Goal: Information Seeking & Learning: Find specific fact

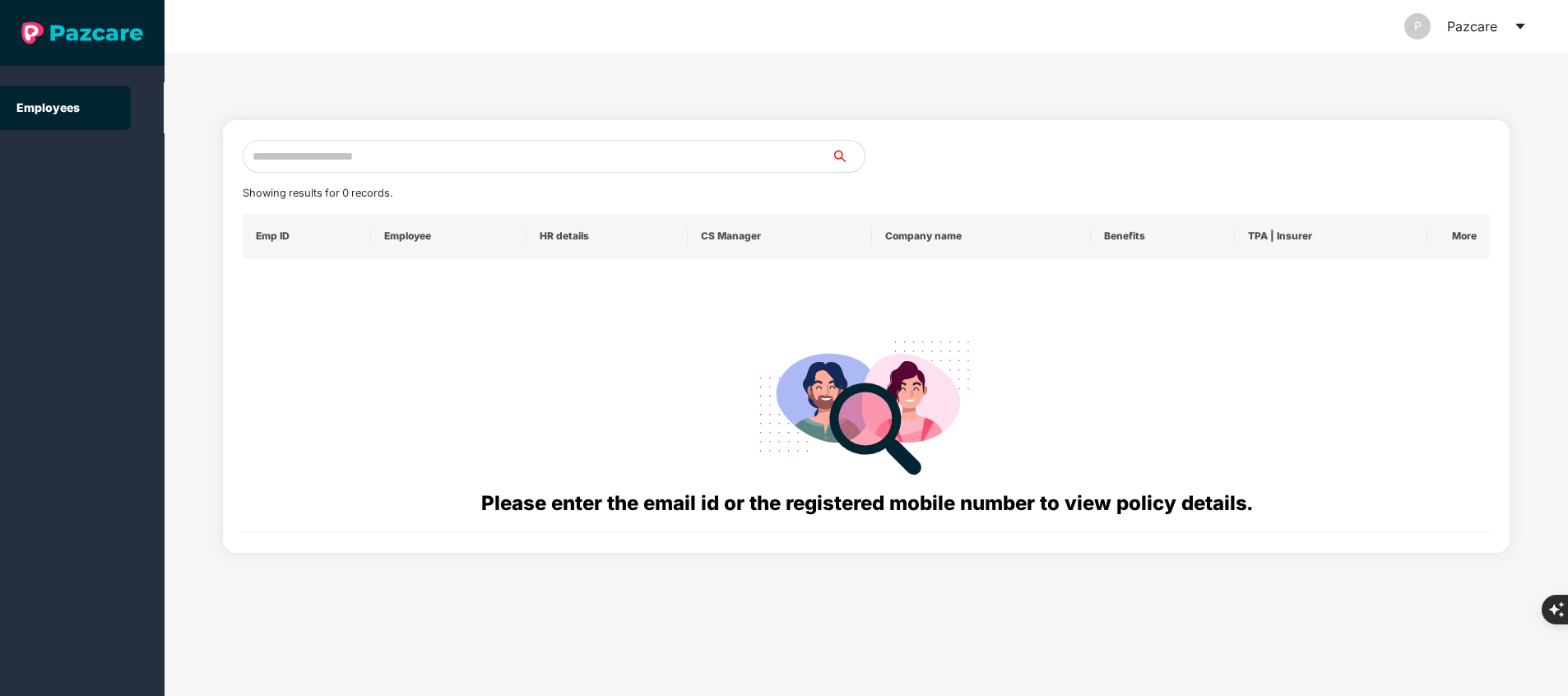
click at [350, 165] on input "text" at bounding box center [537, 156] width 589 height 33
paste input "**********"
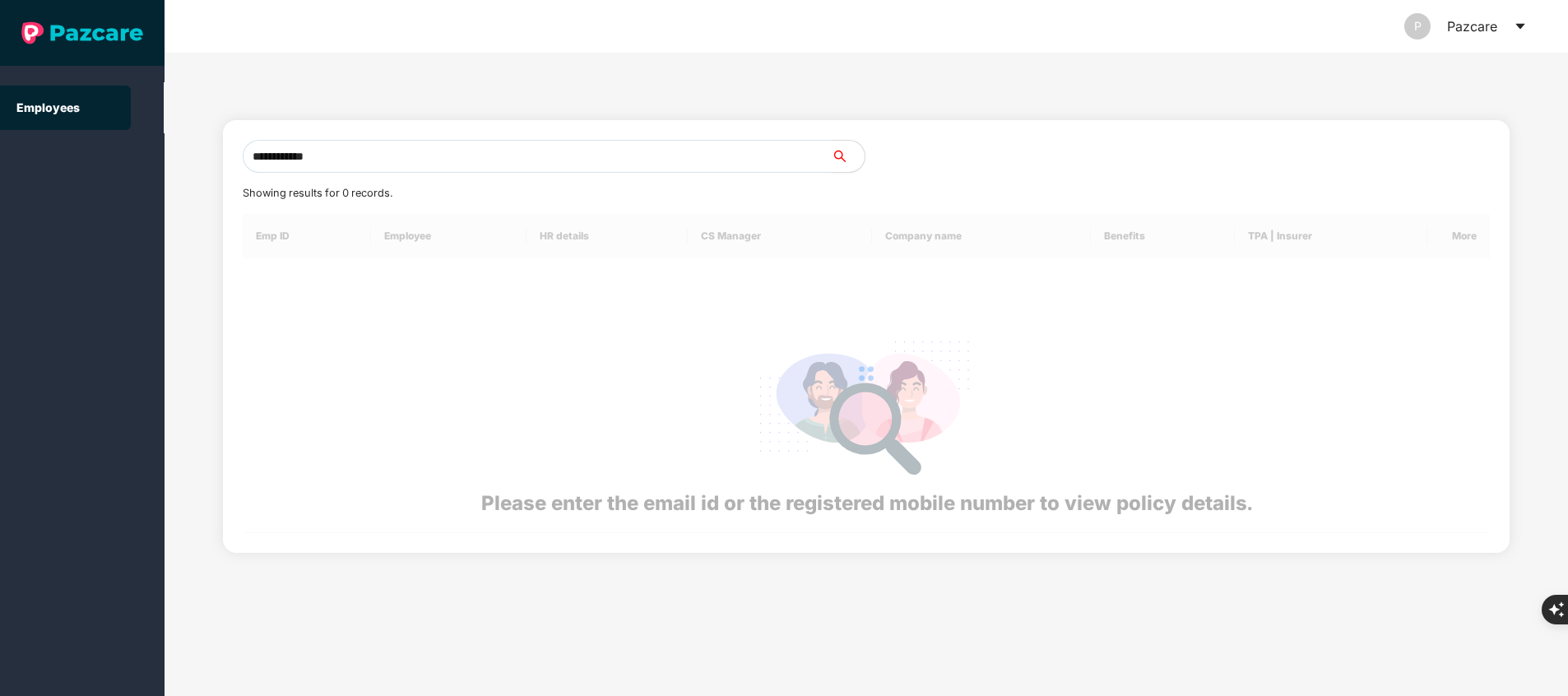
click at [350, 165] on input "**********" at bounding box center [537, 156] width 589 height 33
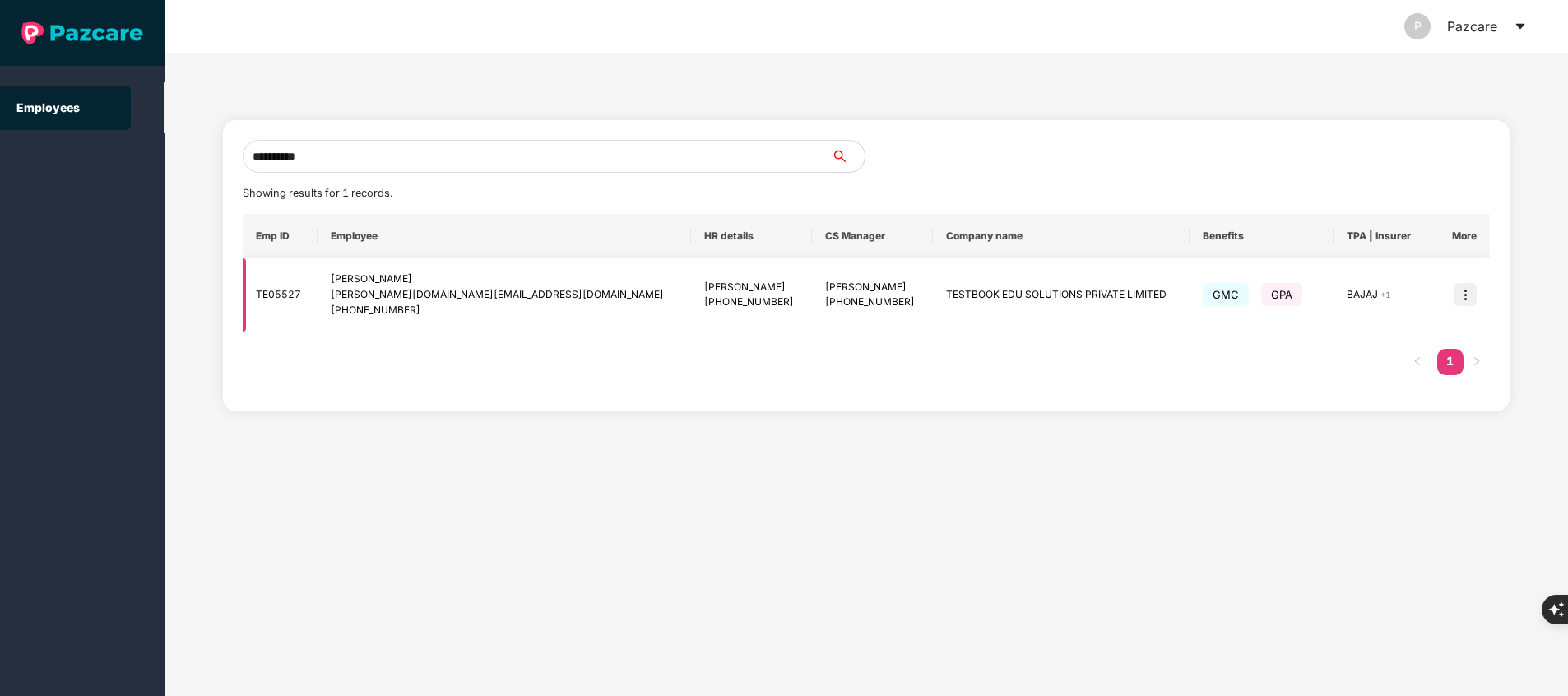
type input "**********"
click at [1471, 293] on img at bounding box center [1465, 294] width 23 height 23
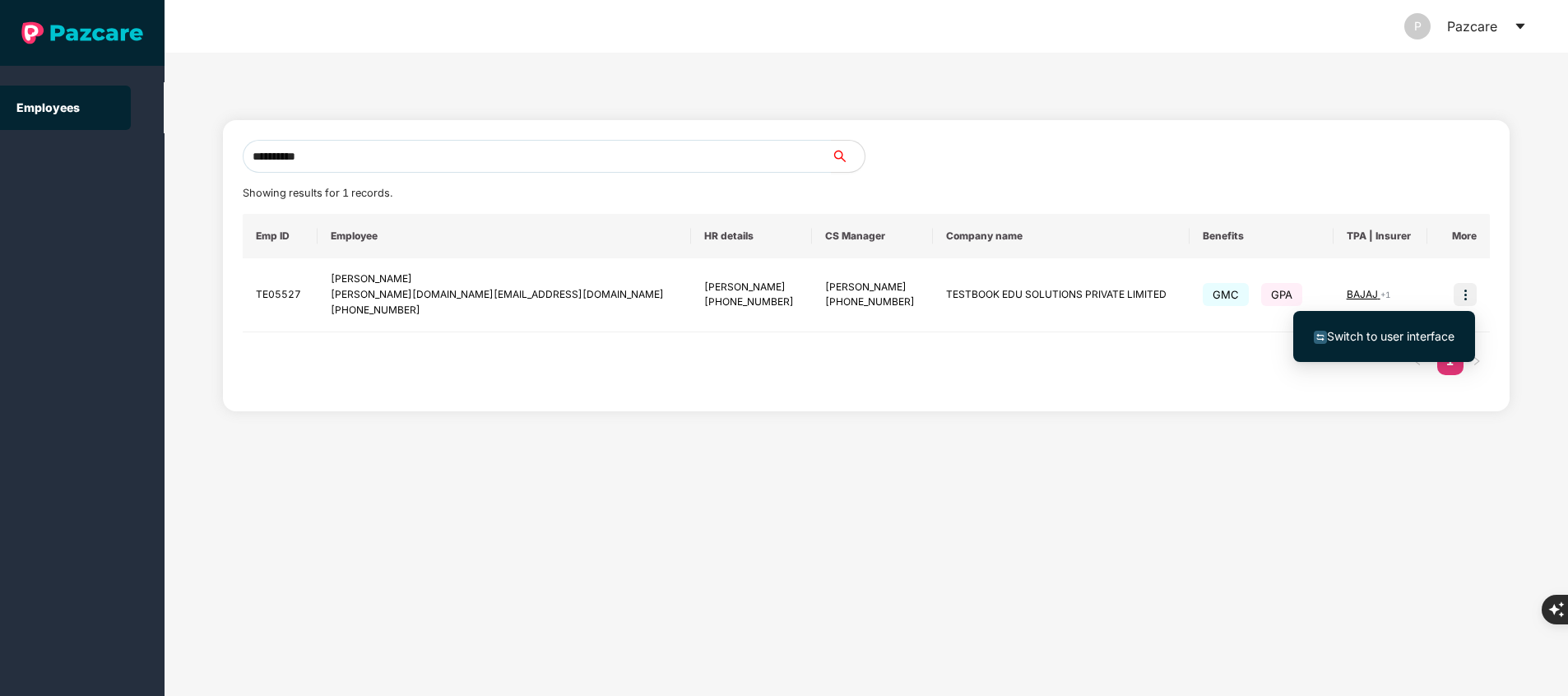
click at [1371, 336] on span "Switch to user interface" at bounding box center [1390, 335] width 128 height 14
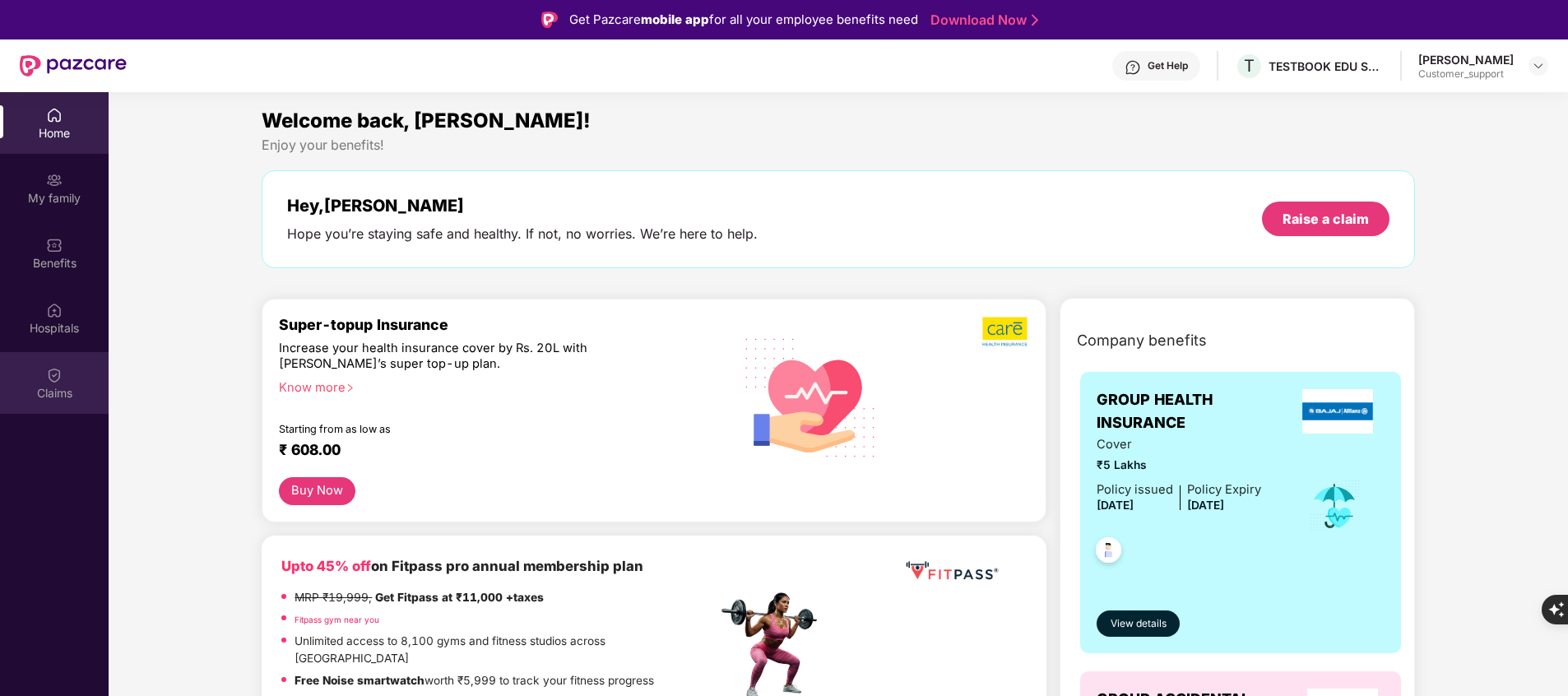
click at [33, 384] on div "Claims" at bounding box center [54, 383] width 109 height 61
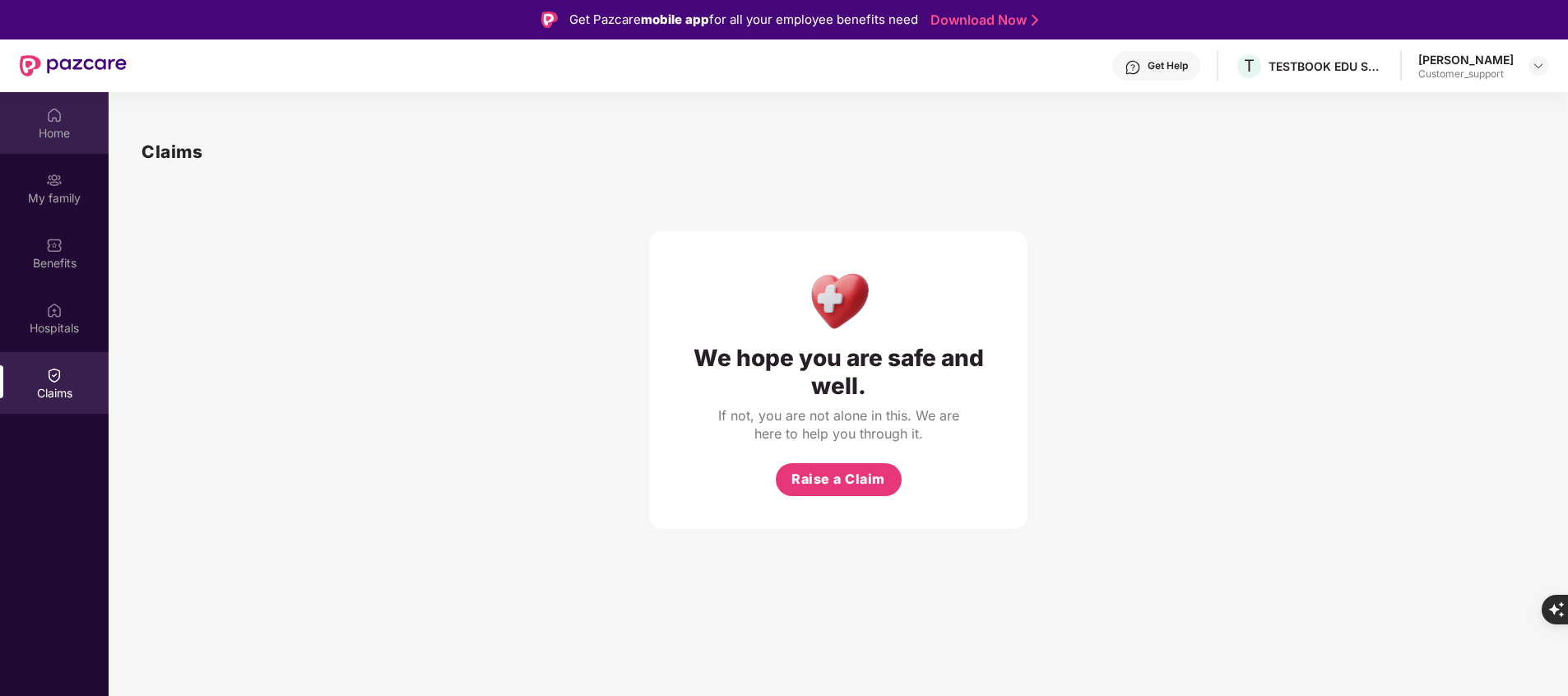
click at [60, 118] on img at bounding box center [54, 116] width 17 height 17
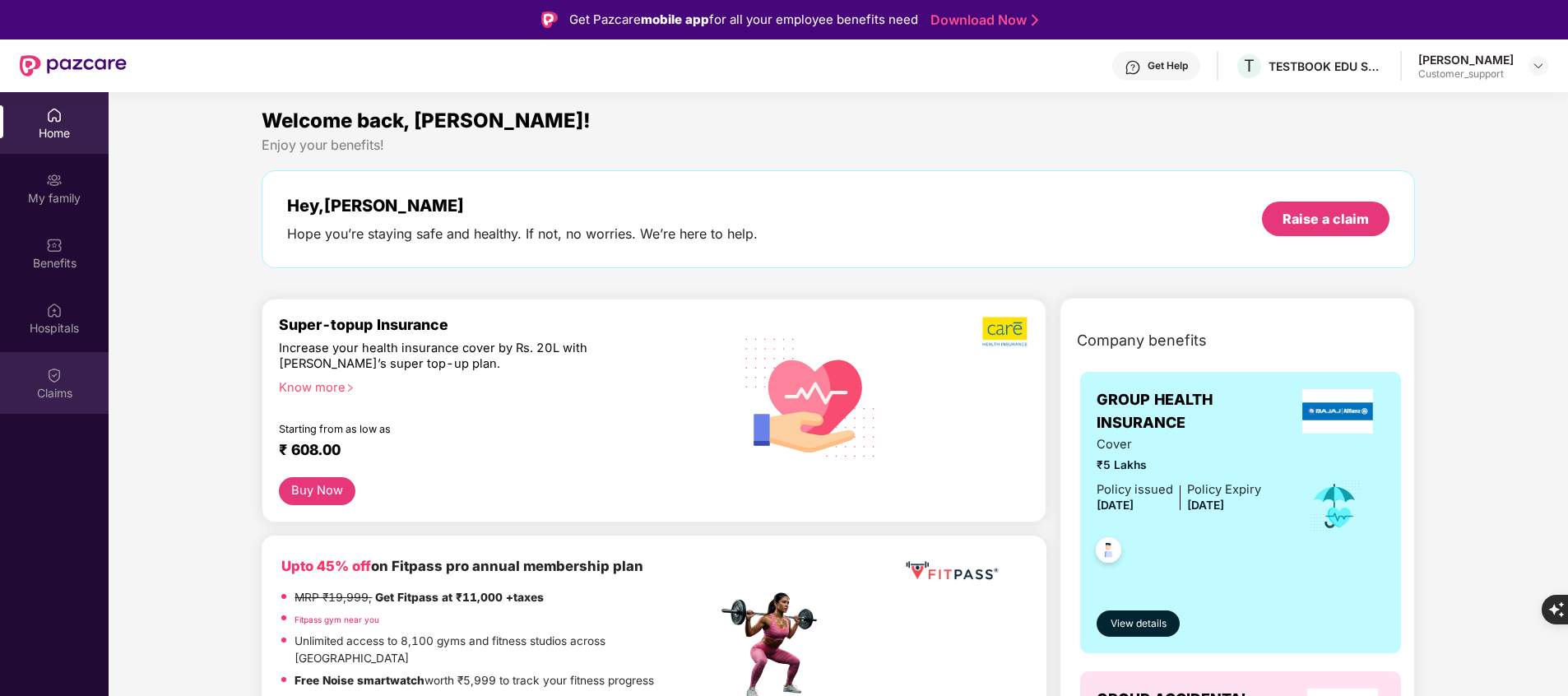
click at [59, 388] on div "Claims" at bounding box center [54, 393] width 109 height 17
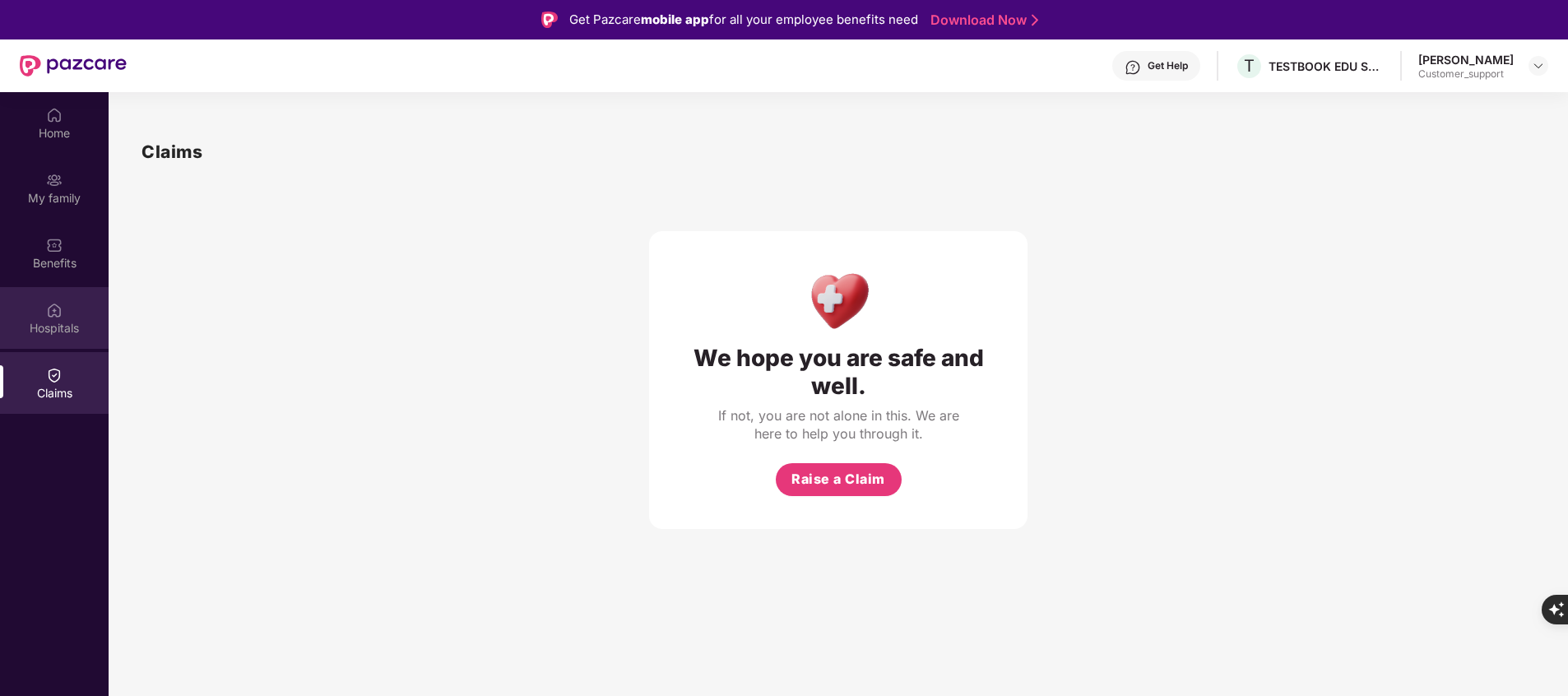
click at [72, 327] on div "Hospitals" at bounding box center [54, 329] width 109 height 17
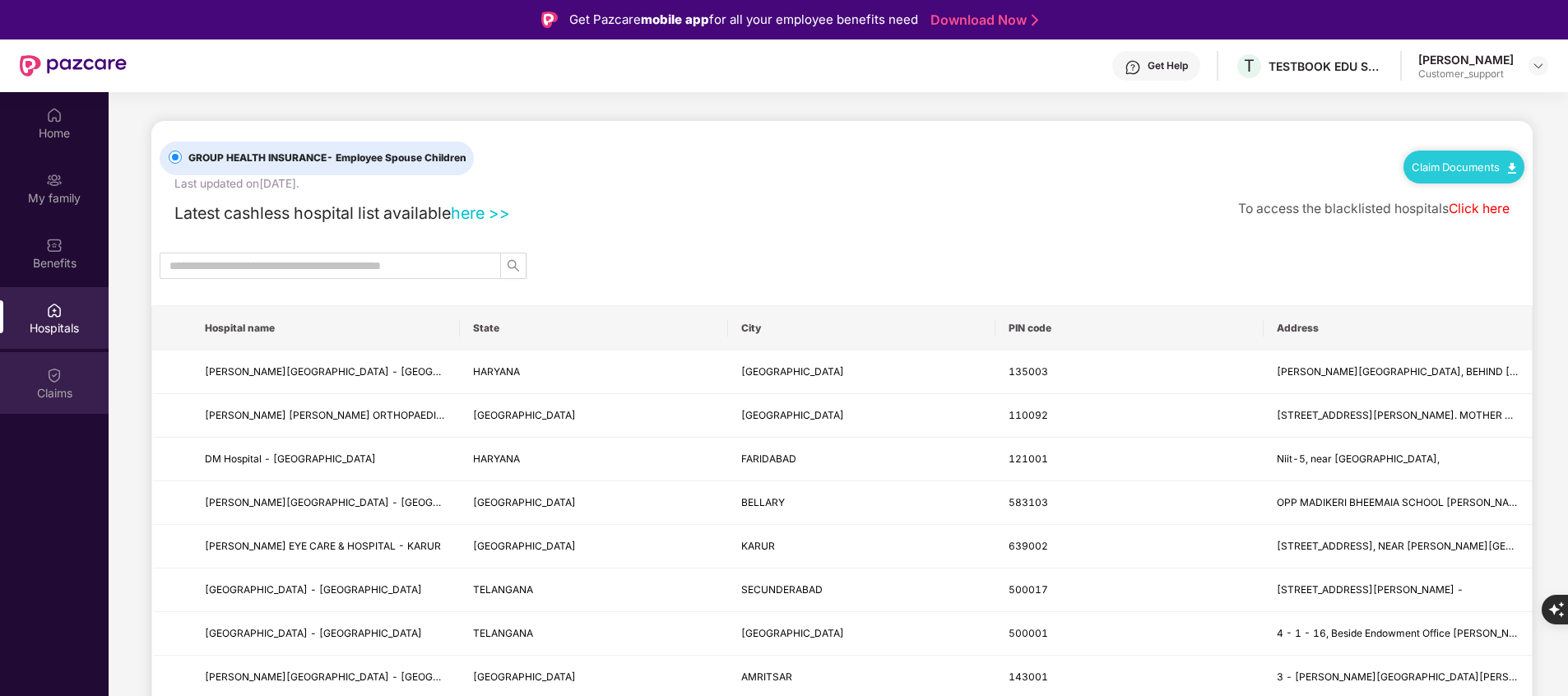
click at [69, 387] on div "Claims" at bounding box center [54, 393] width 109 height 17
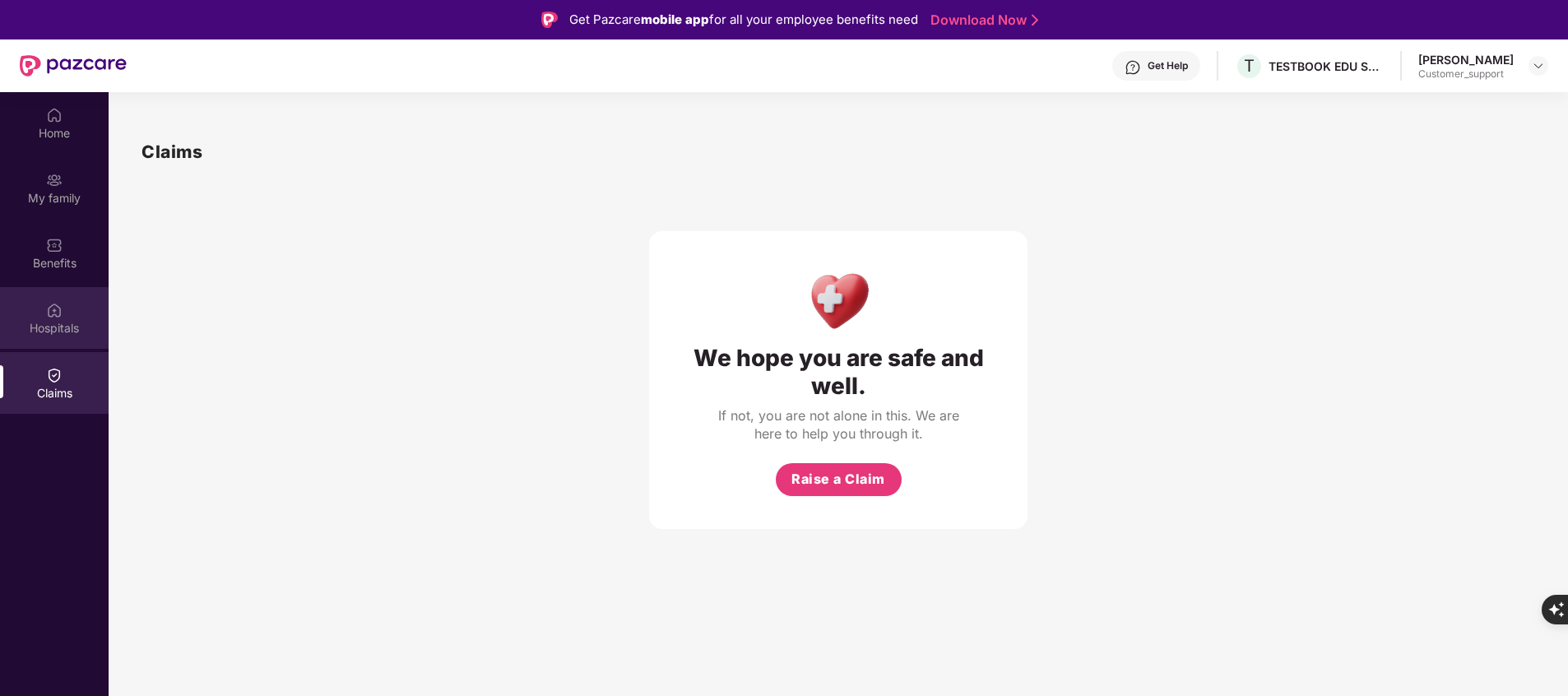
click at [61, 312] on img at bounding box center [54, 310] width 17 height 17
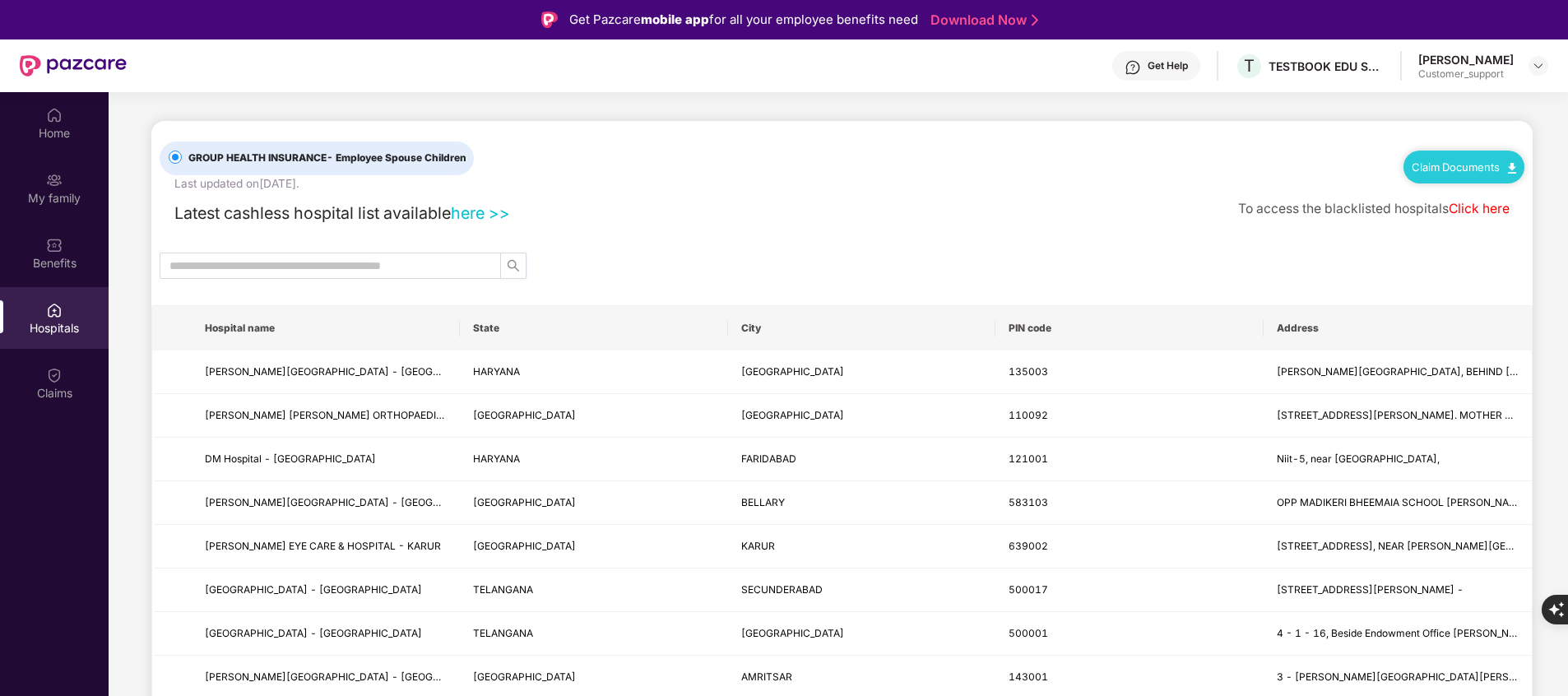
click at [63, 317] on div "Hospitals" at bounding box center [54, 318] width 109 height 61
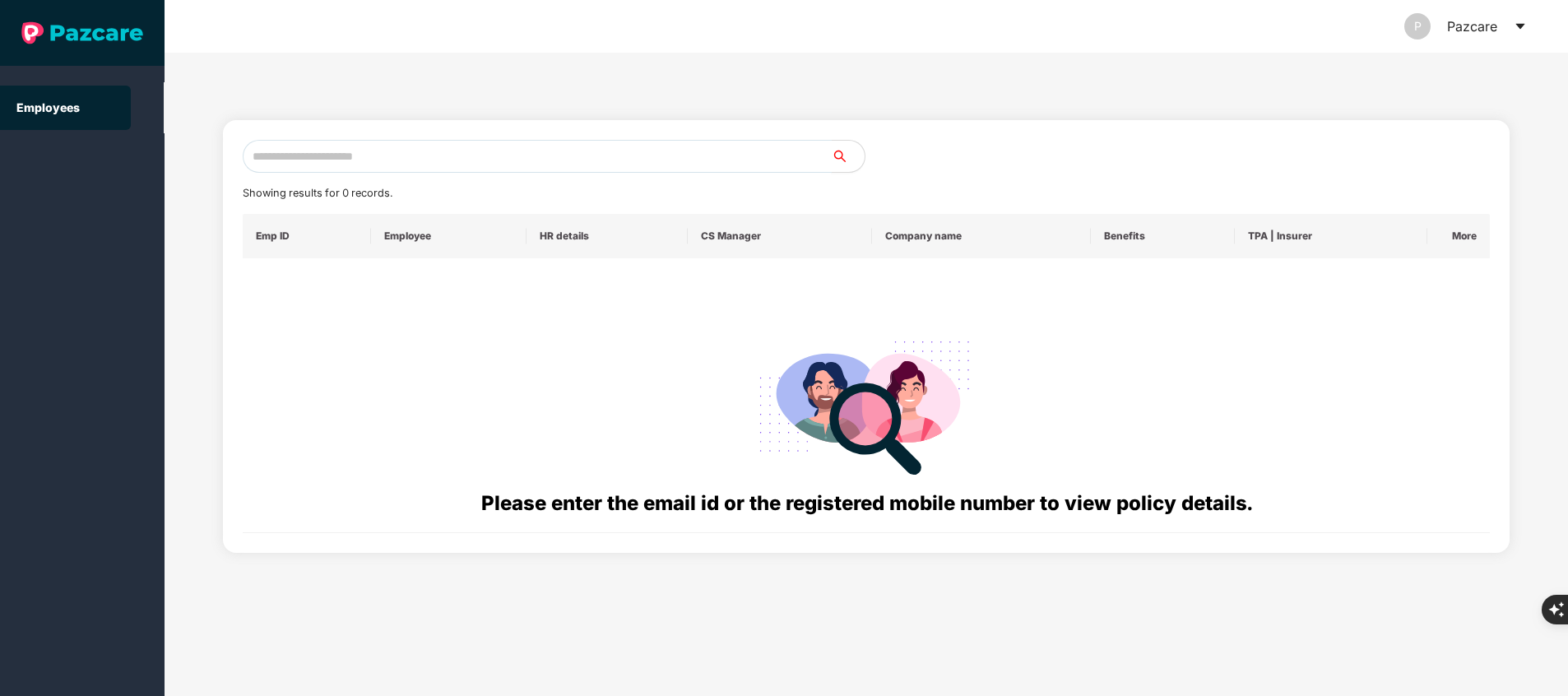
click at [576, 155] on input "text" at bounding box center [537, 156] width 589 height 33
paste input "**********"
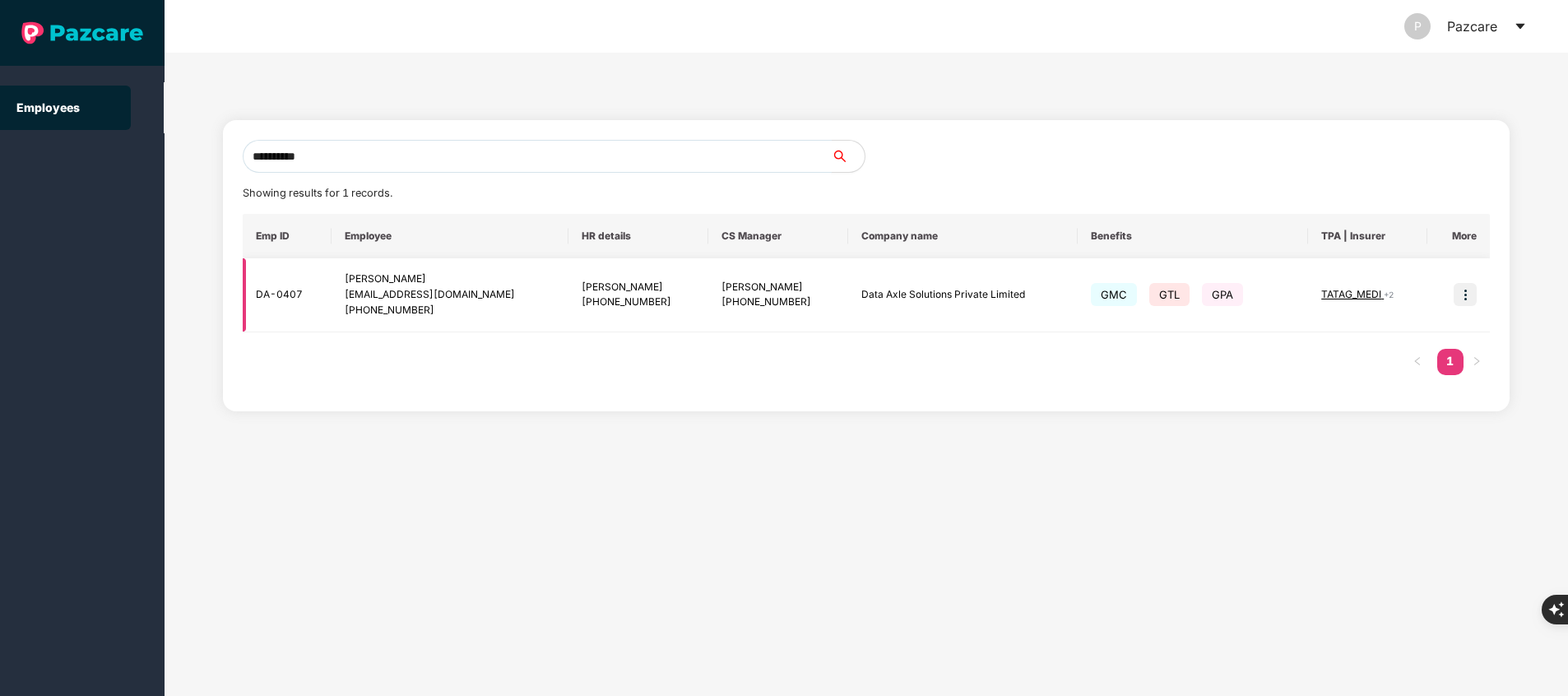
type input "**********"
click at [1465, 300] on img at bounding box center [1465, 294] width 23 height 23
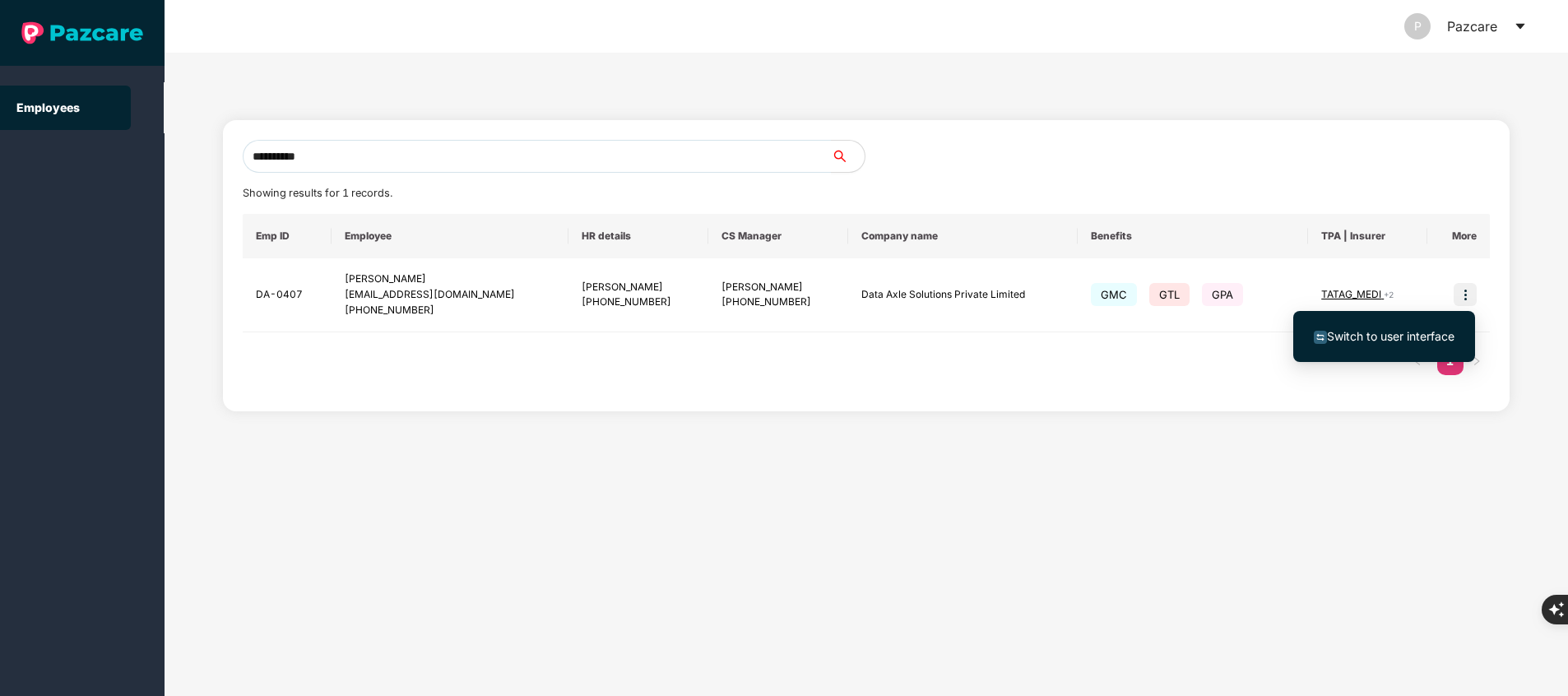
click at [1395, 333] on span "Switch to user interface" at bounding box center [1390, 335] width 128 height 14
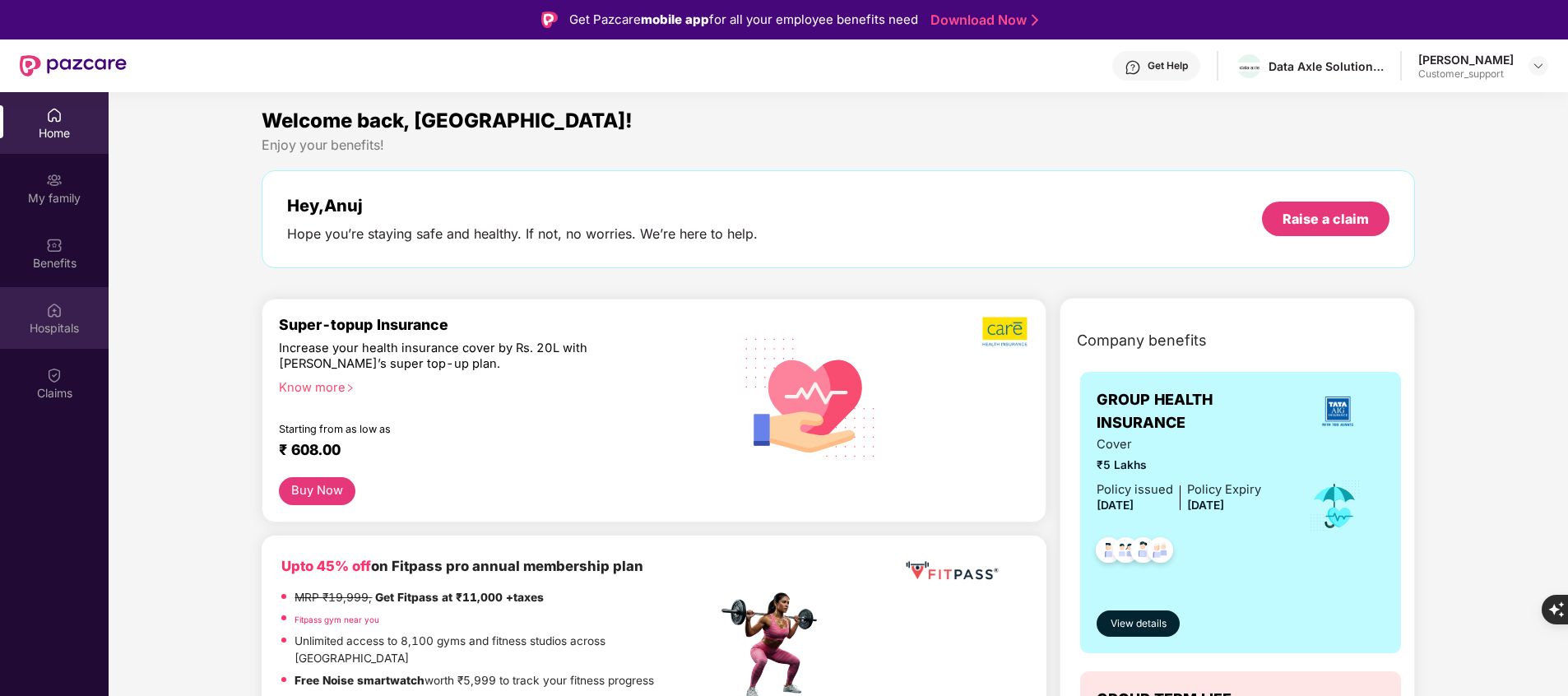
click at [79, 332] on div "Hospitals" at bounding box center [54, 329] width 109 height 17
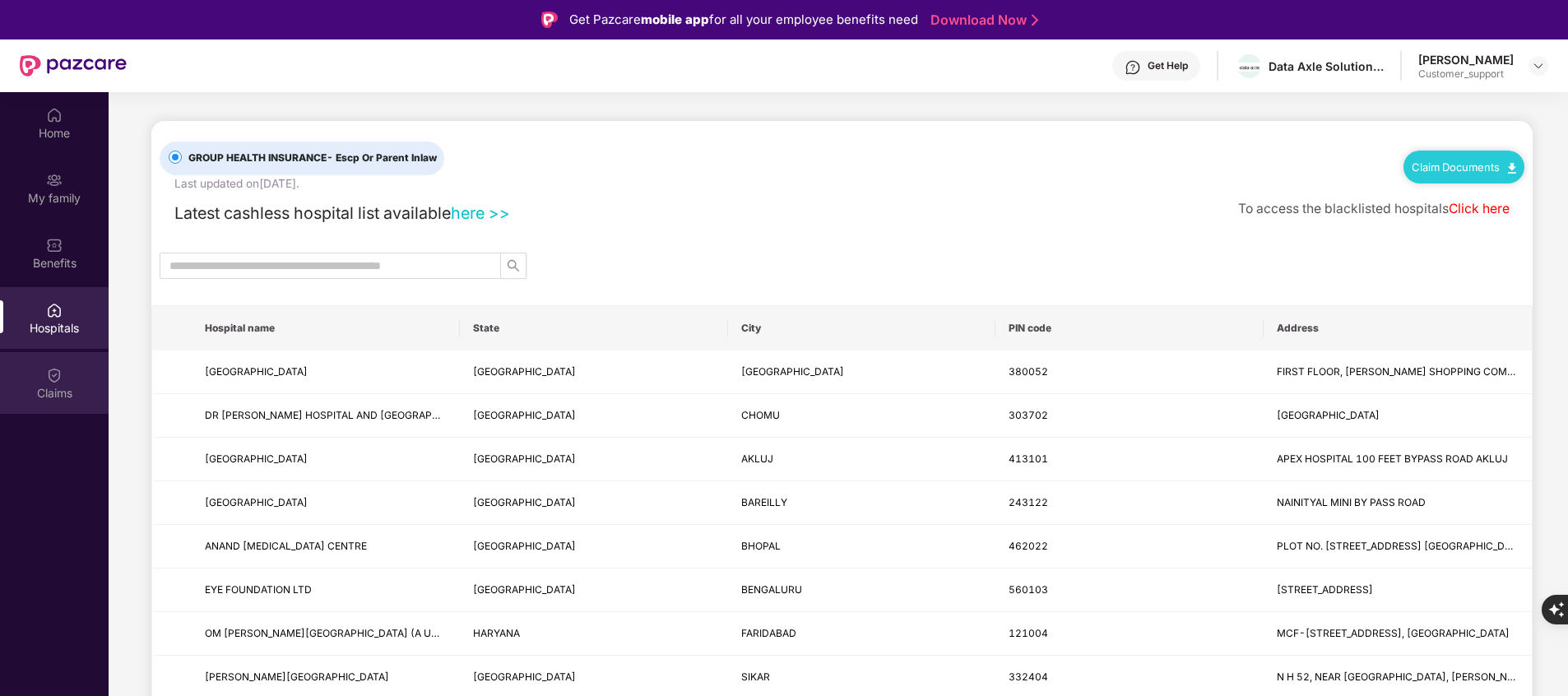
click at [52, 391] on div "Claims" at bounding box center [54, 393] width 109 height 17
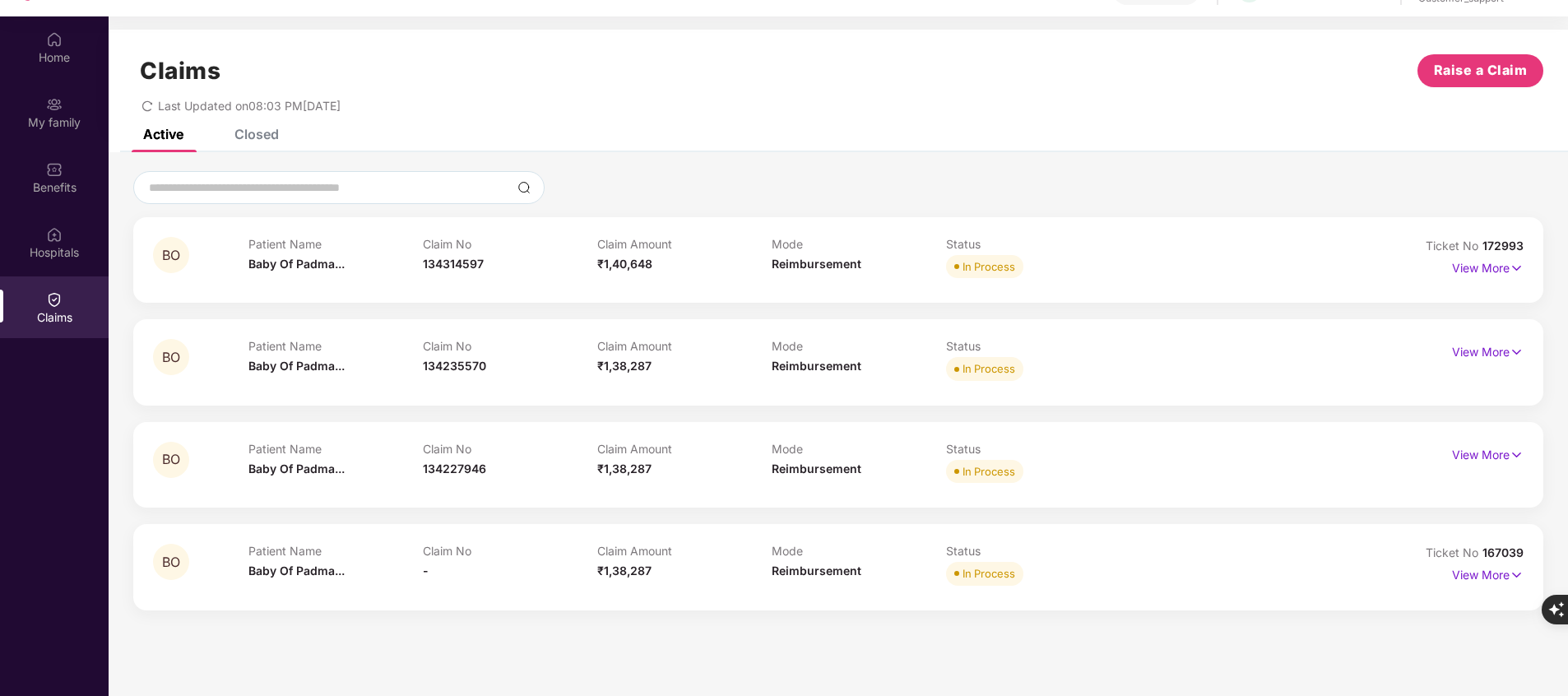
scroll to position [92, 0]
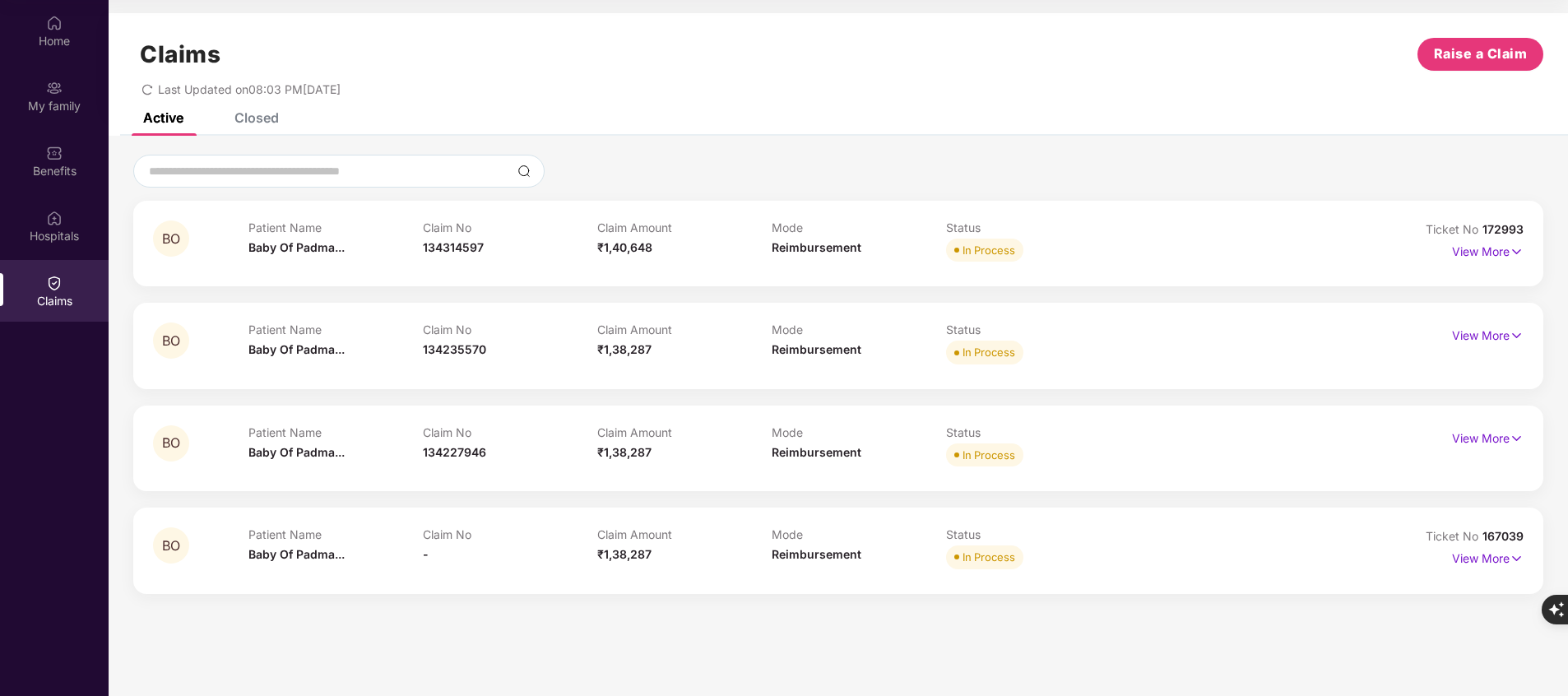
click at [260, 123] on div "Closed" at bounding box center [257, 118] width 45 height 17
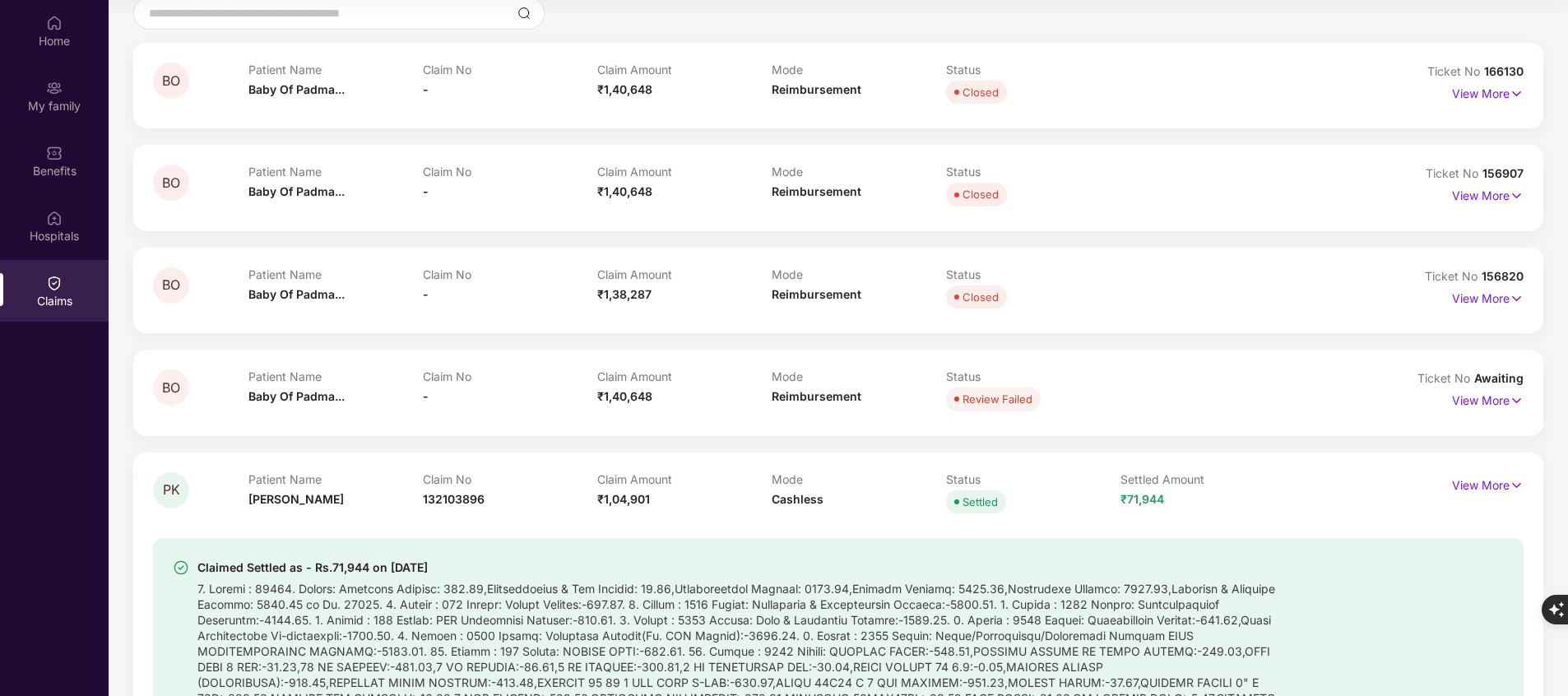
scroll to position [0, 0]
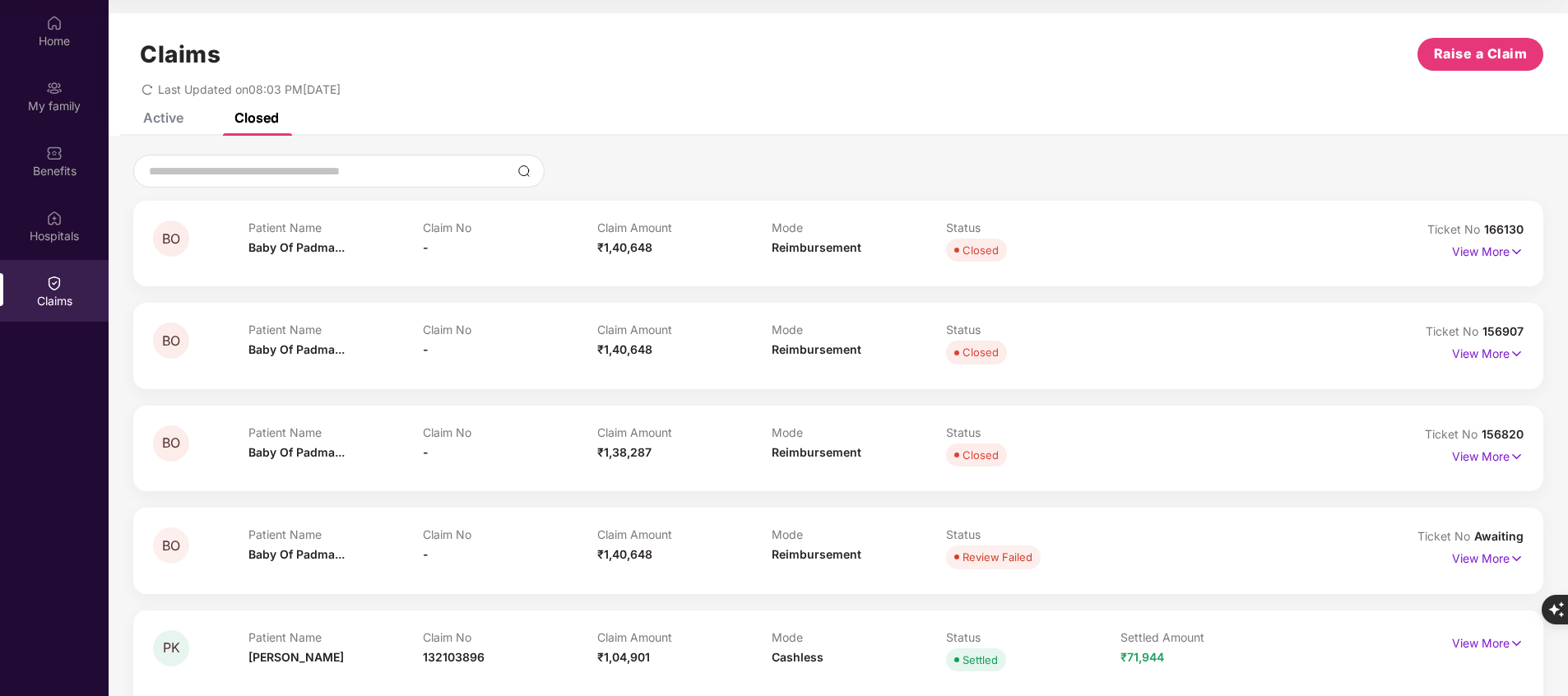
click at [173, 133] on div "Active" at bounding box center [151, 117] width 65 height 36
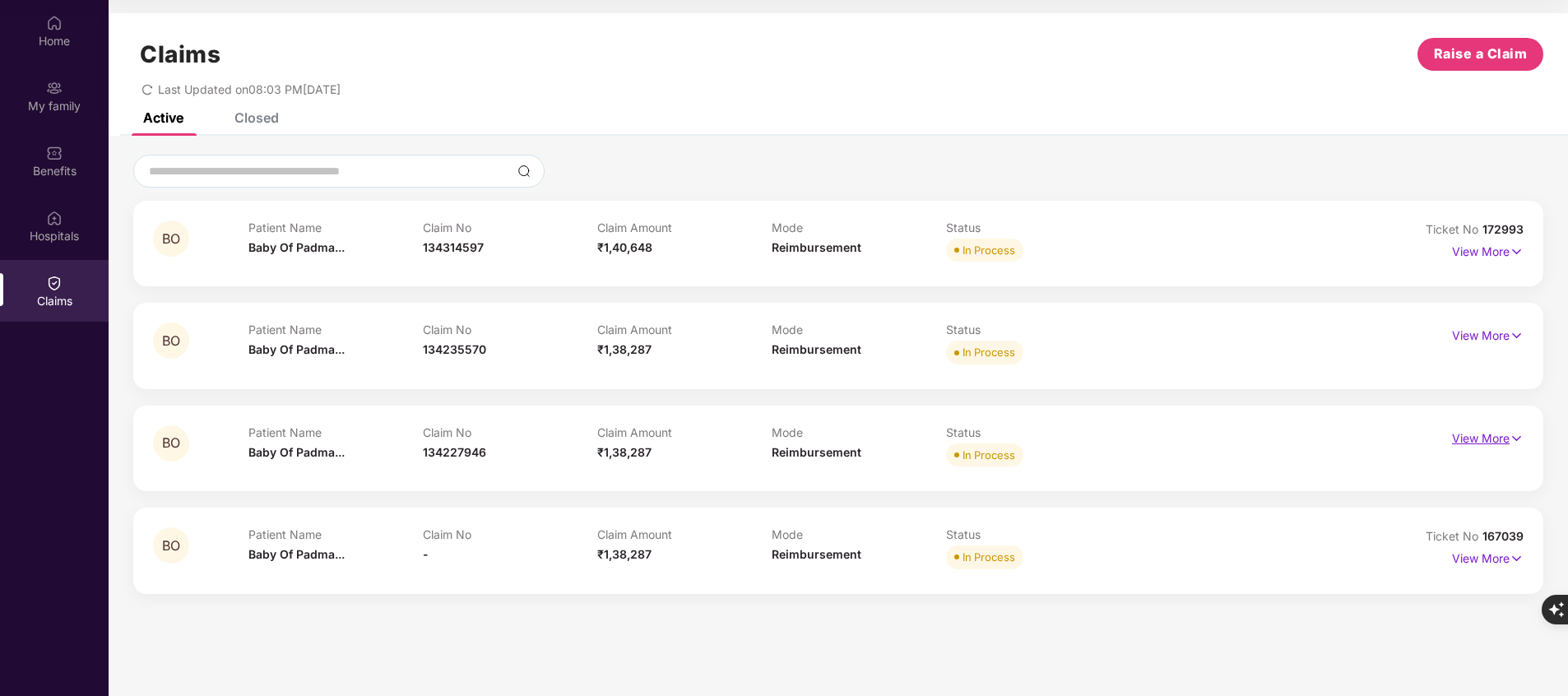
click at [1499, 436] on p "View More" at bounding box center [1487, 437] width 72 height 22
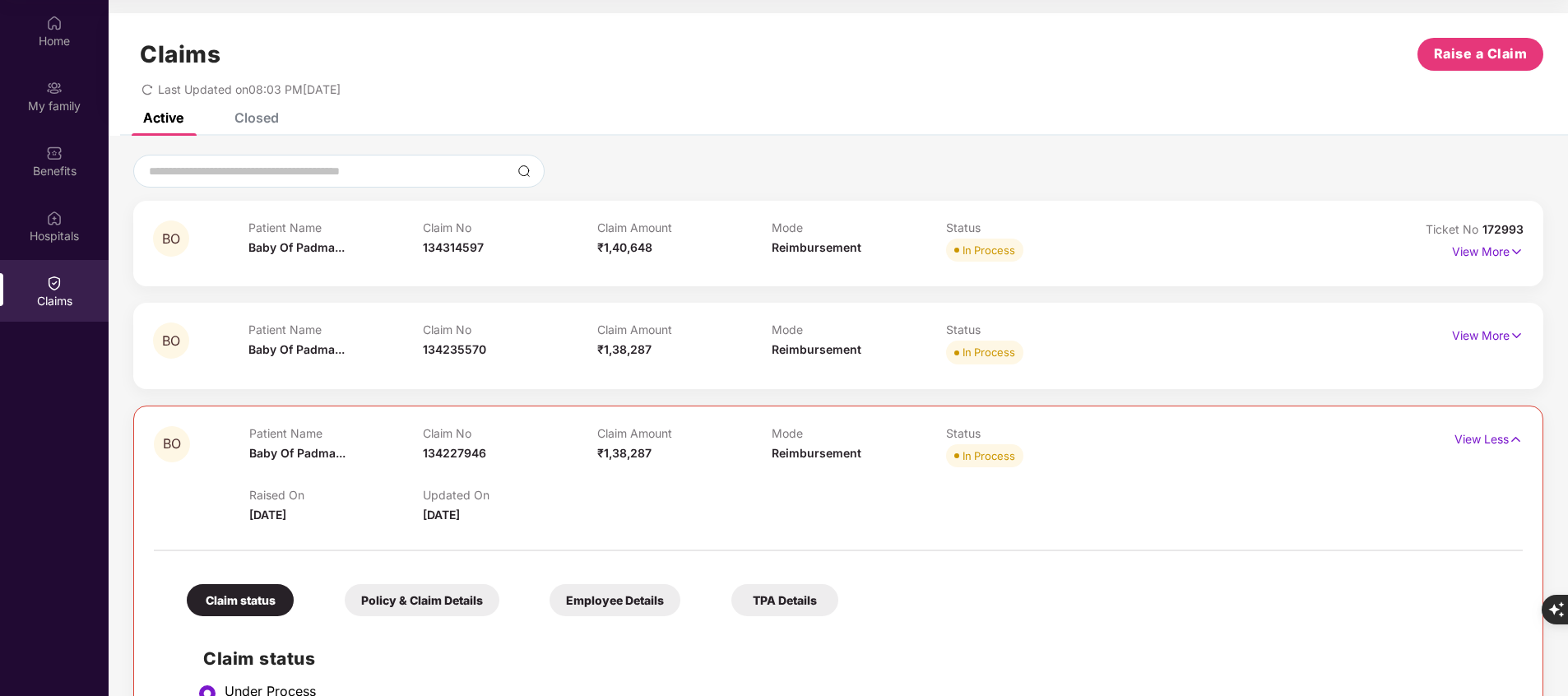
click at [258, 116] on div "Closed" at bounding box center [257, 118] width 45 height 17
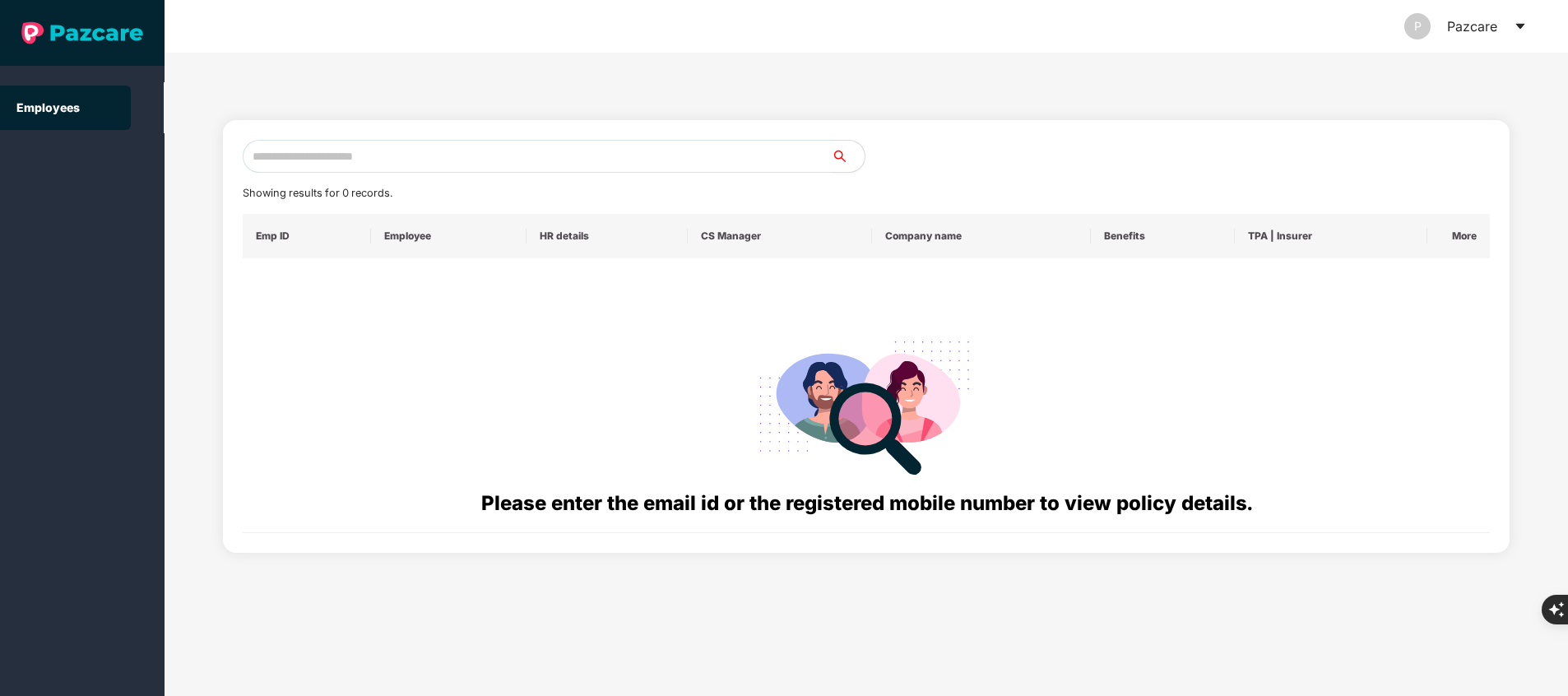
click at [392, 162] on input "text" at bounding box center [537, 156] width 589 height 33
paste input "**********"
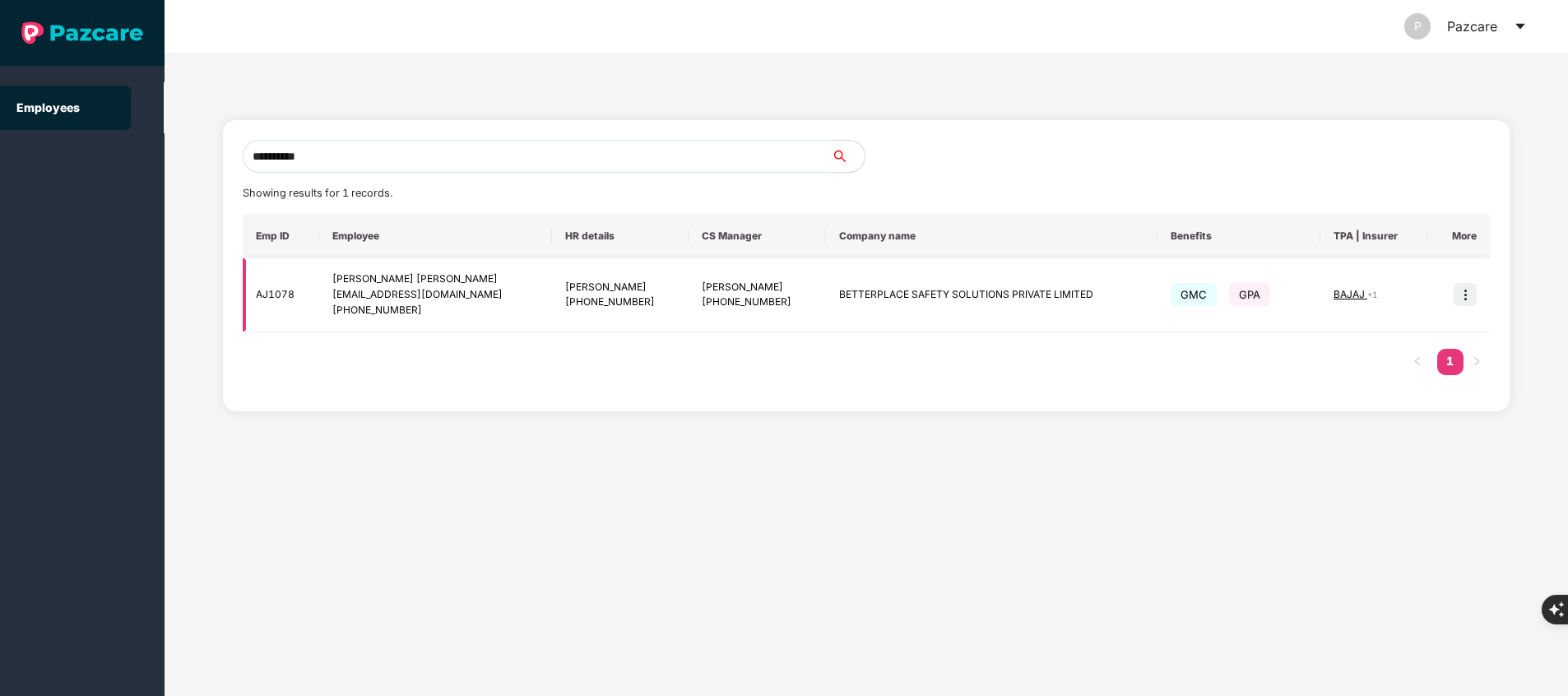
type input "**********"
click at [1472, 295] on img at bounding box center [1465, 294] width 23 height 23
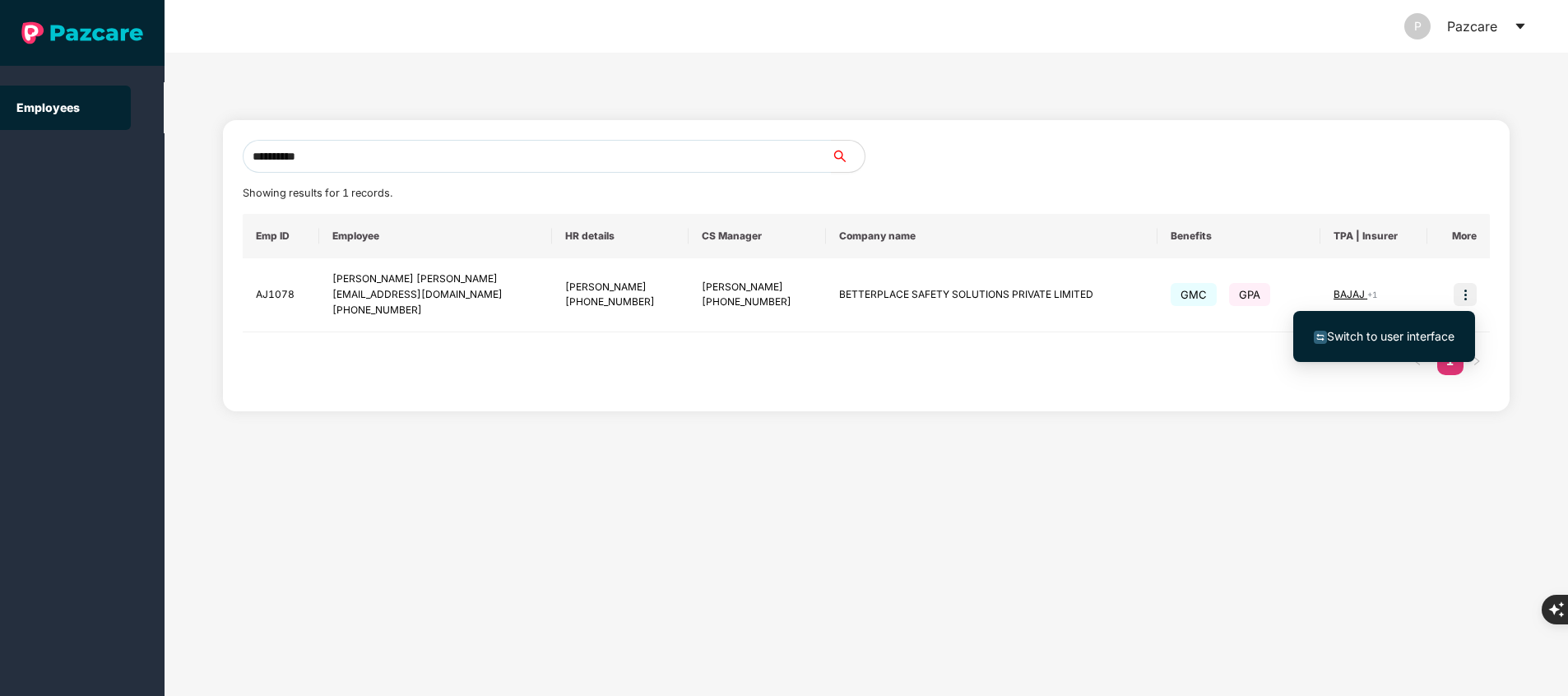
click at [1407, 328] on span "Switch to user interface" at bounding box center [1384, 336] width 141 height 18
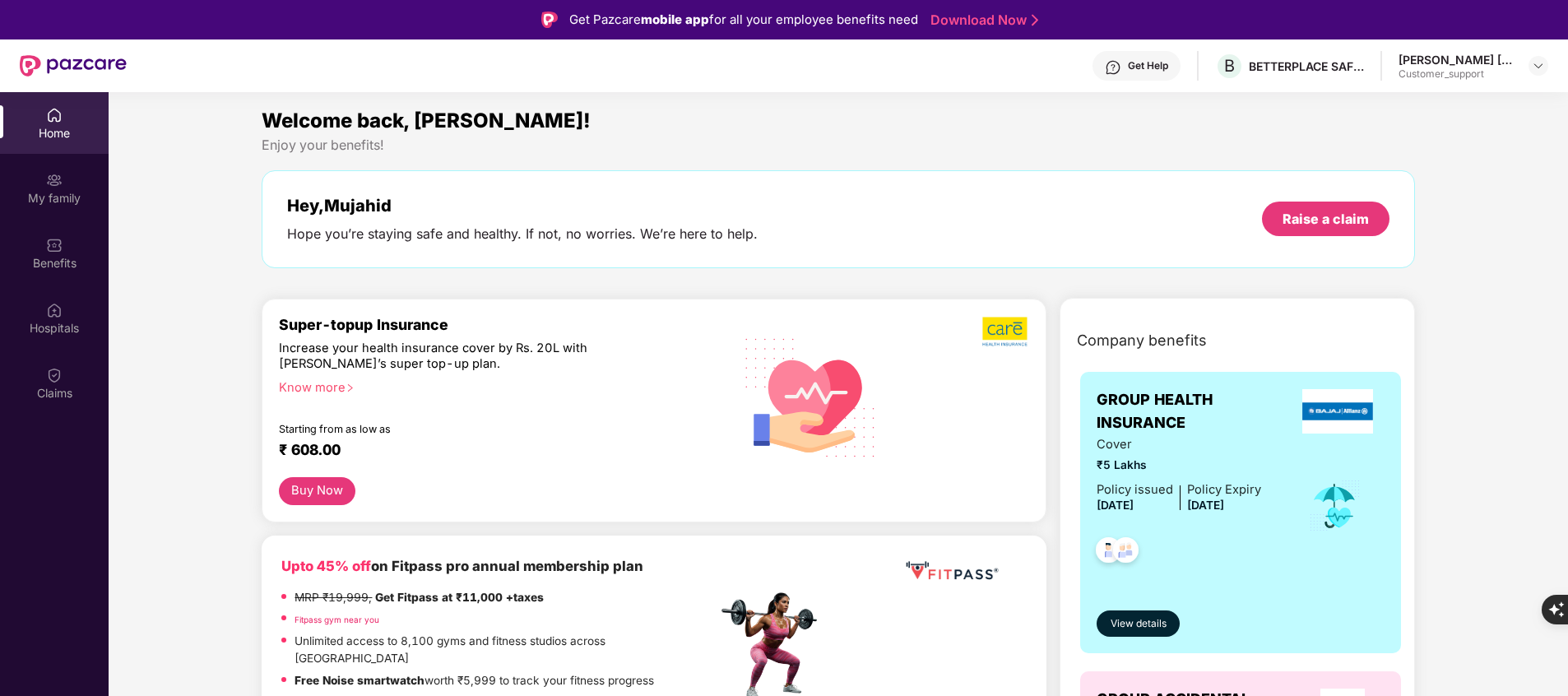
click at [58, 188] on div "My family" at bounding box center [54, 188] width 109 height 61
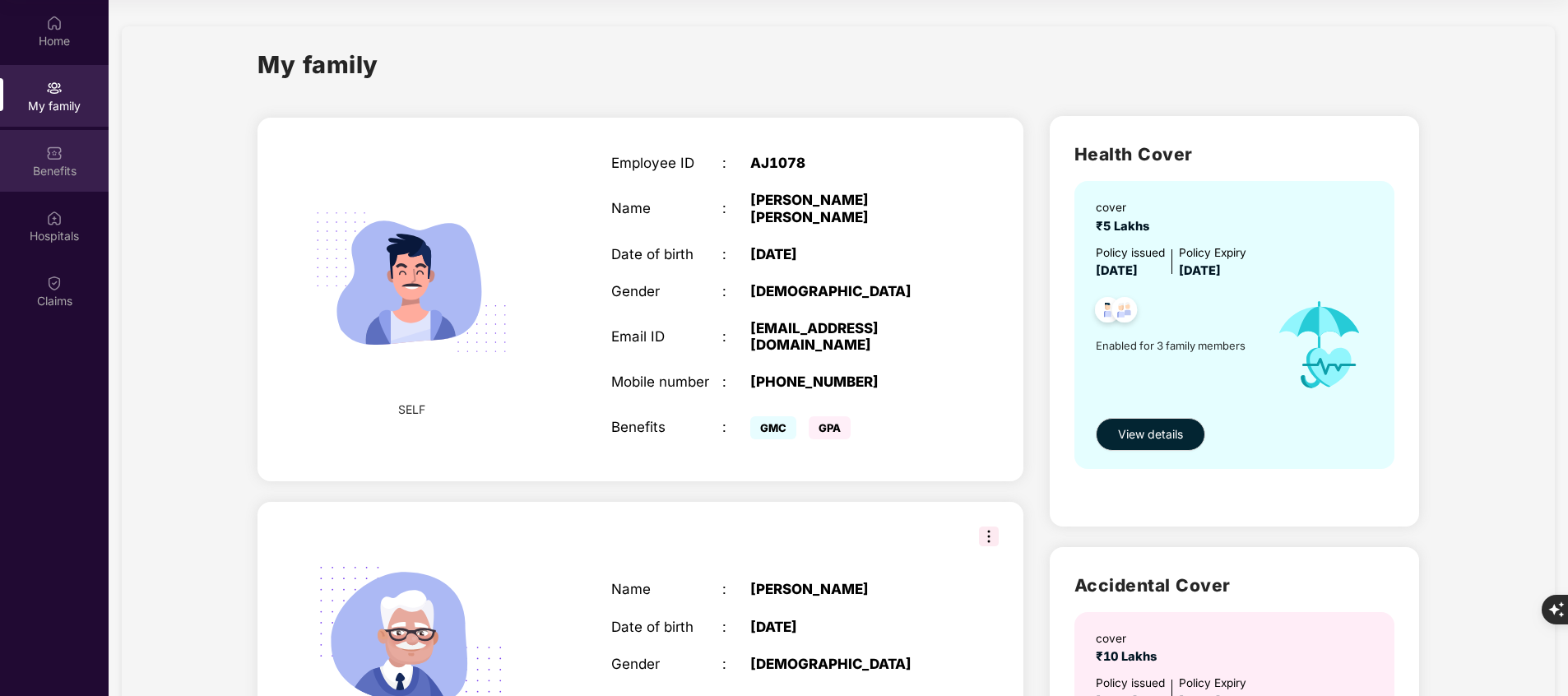
click at [61, 159] on img at bounding box center [54, 153] width 17 height 17
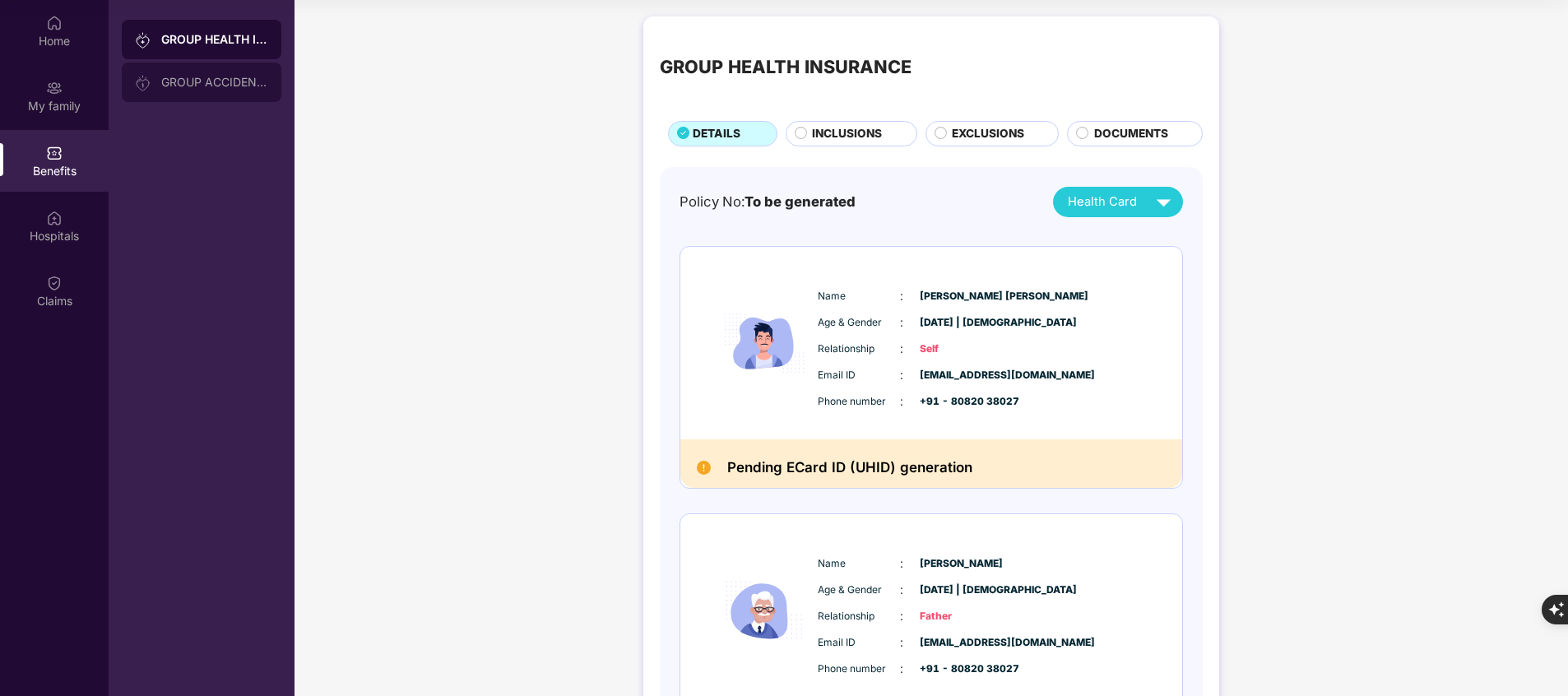
click at [230, 78] on div "GROUP ACCIDENTAL INSURANCE" at bounding box center [214, 82] width 107 height 13
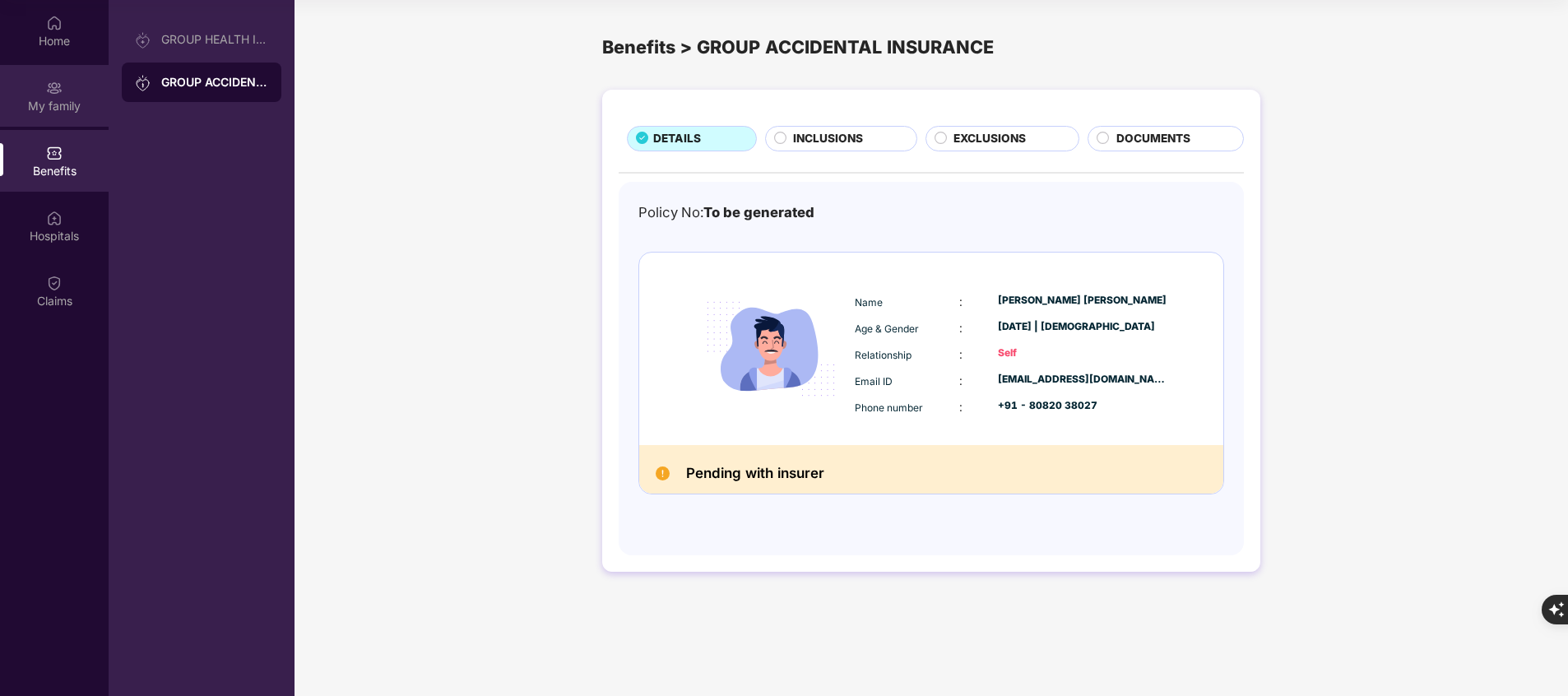
click at [63, 92] on div "My family" at bounding box center [54, 96] width 109 height 61
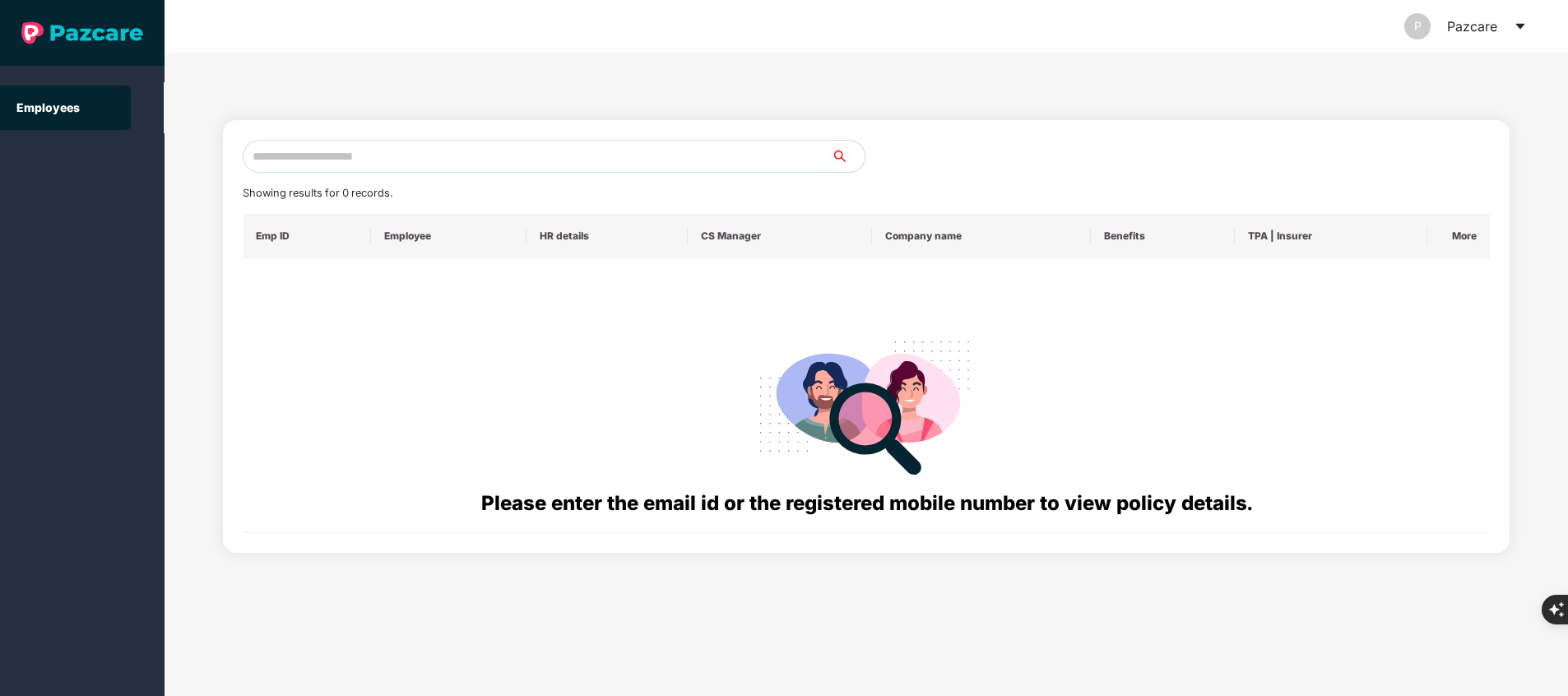
paste input "**********"
click at [451, 153] on input "text" at bounding box center [537, 156] width 589 height 33
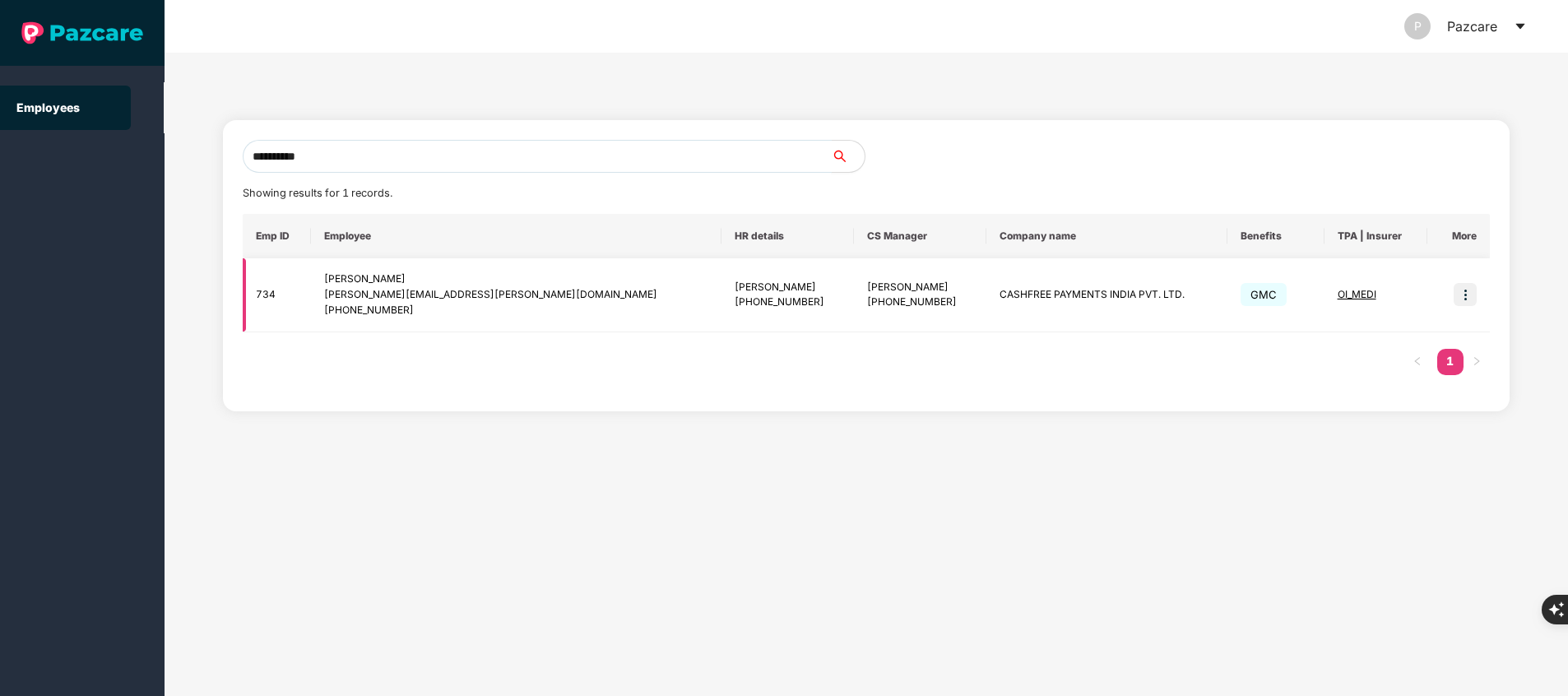
type input "**********"
click at [1338, 293] on span "OI_MEDI" at bounding box center [1358, 293] width 39 height 12
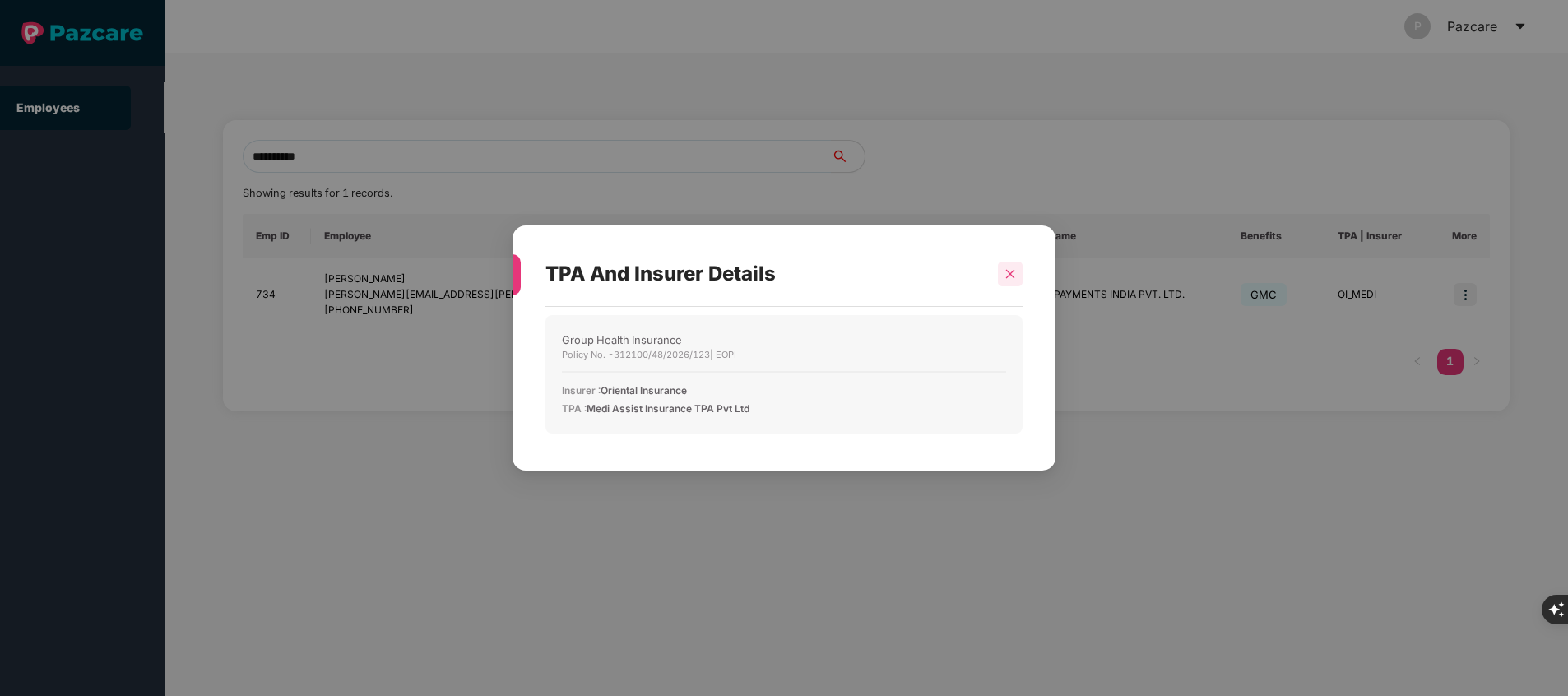
click at [1008, 282] on div at bounding box center [1010, 274] width 25 height 25
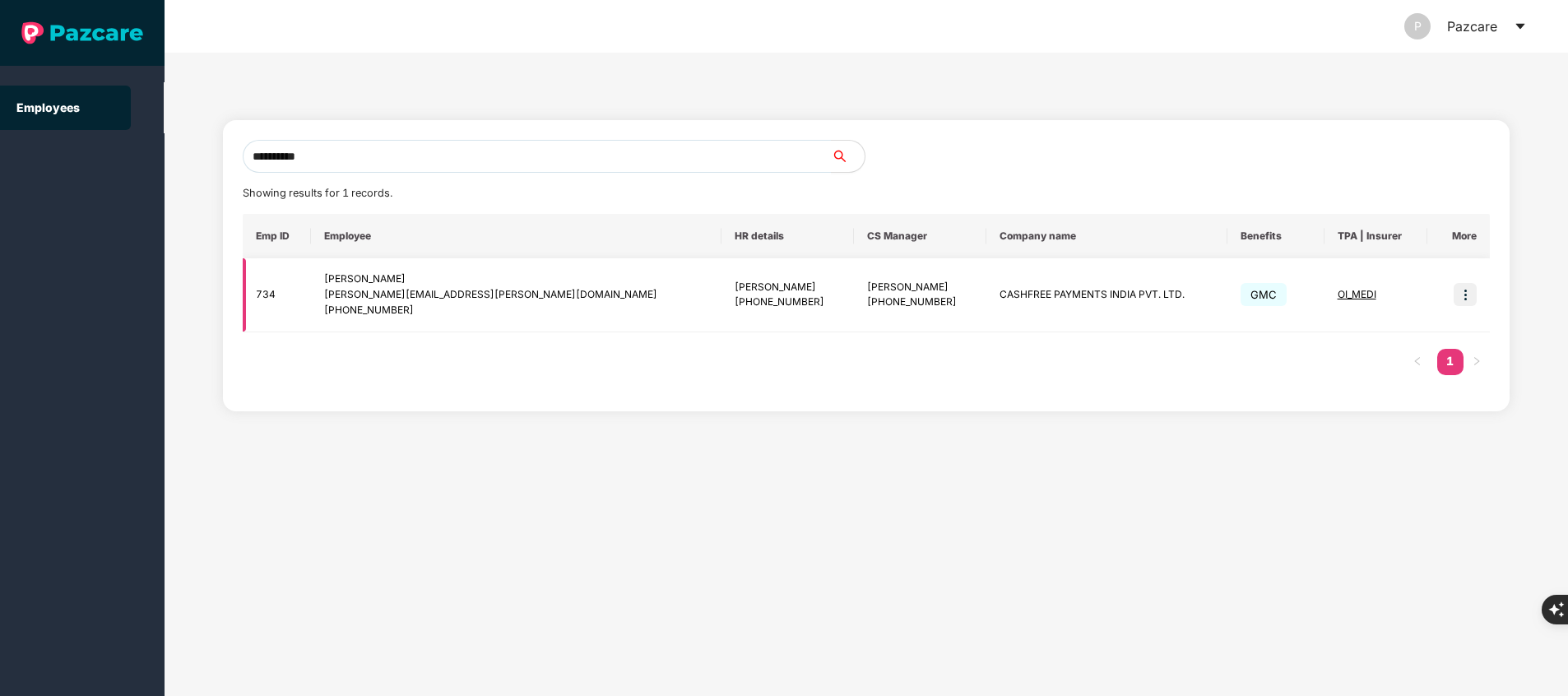
click at [1468, 295] on img at bounding box center [1465, 294] width 23 height 23
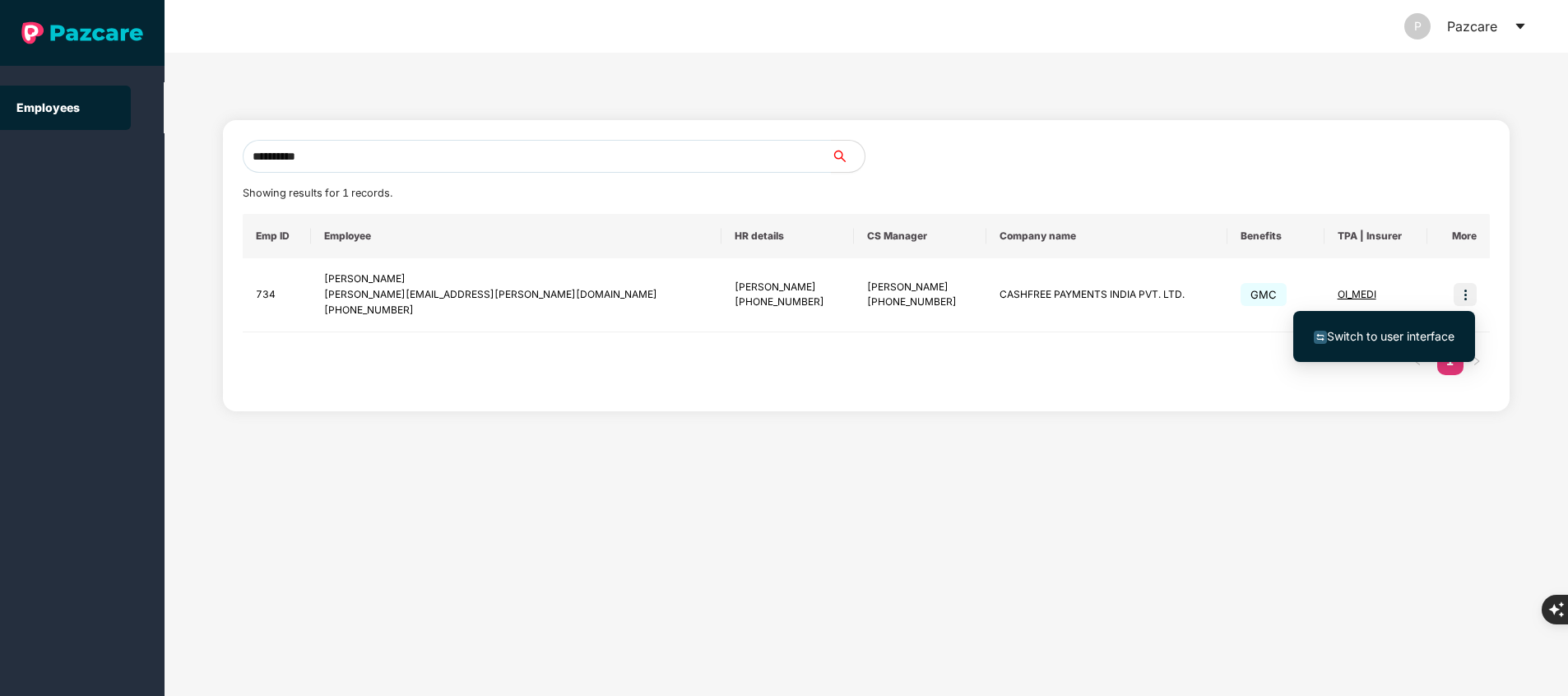
click at [1385, 337] on span "Switch to user interface" at bounding box center [1390, 335] width 128 height 14
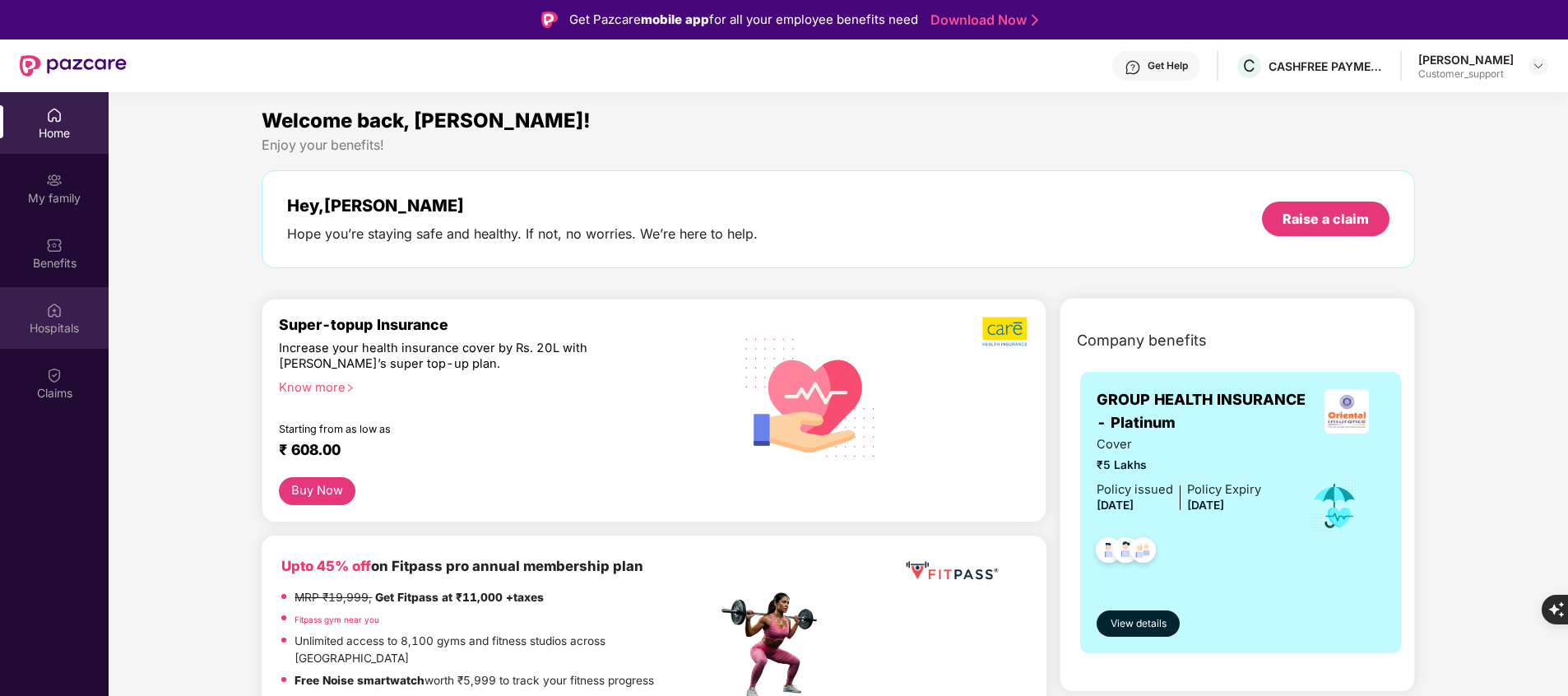
click at [56, 325] on div "Hospitals" at bounding box center [54, 329] width 109 height 17
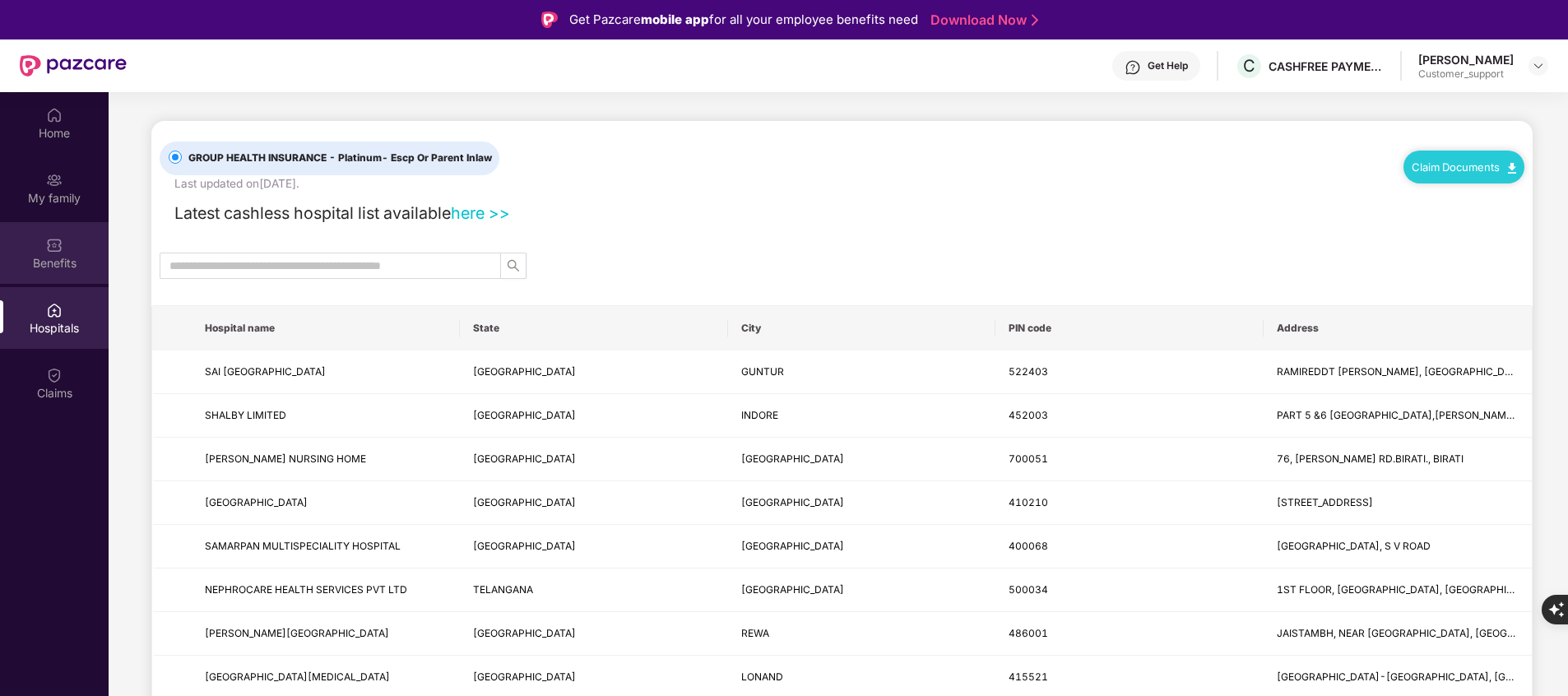
click at [65, 243] on div "Benefits" at bounding box center [54, 253] width 109 height 61
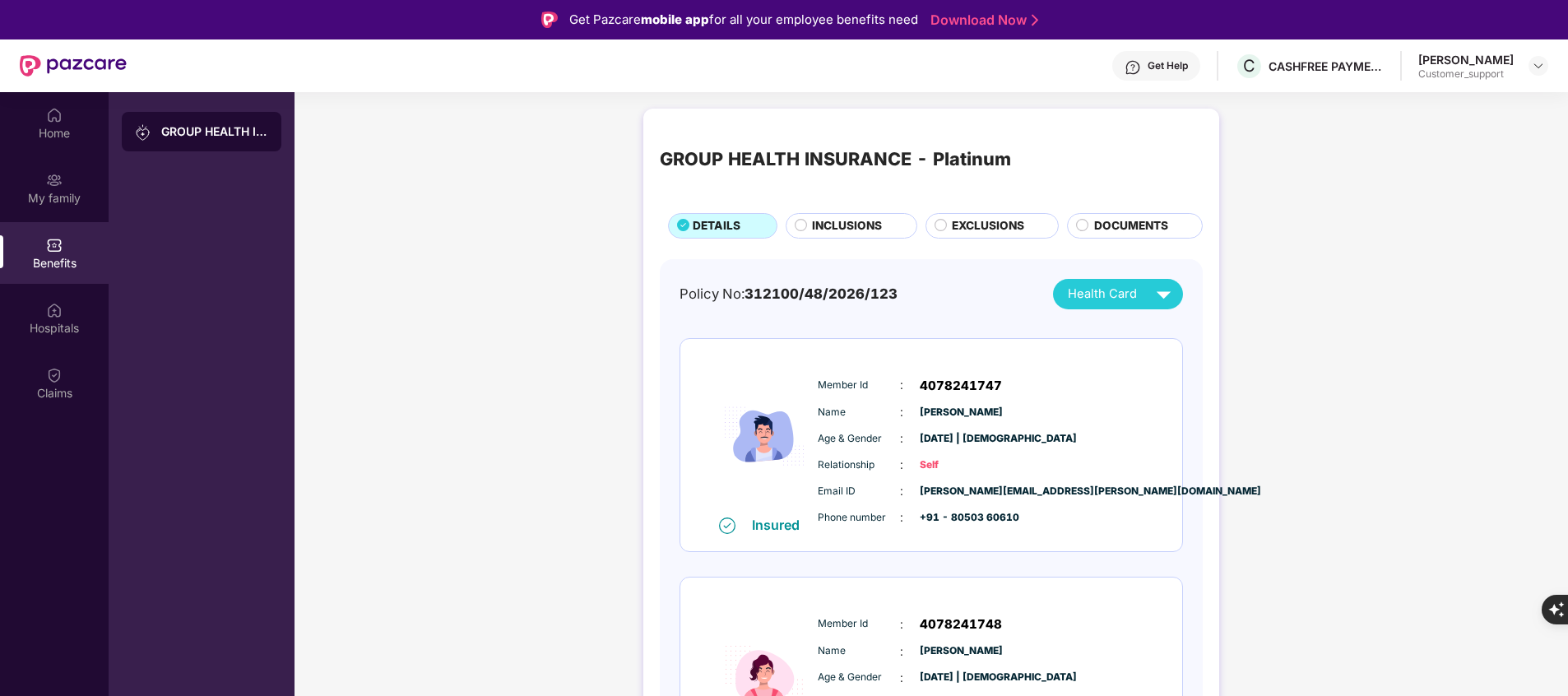
scroll to position [274, 0]
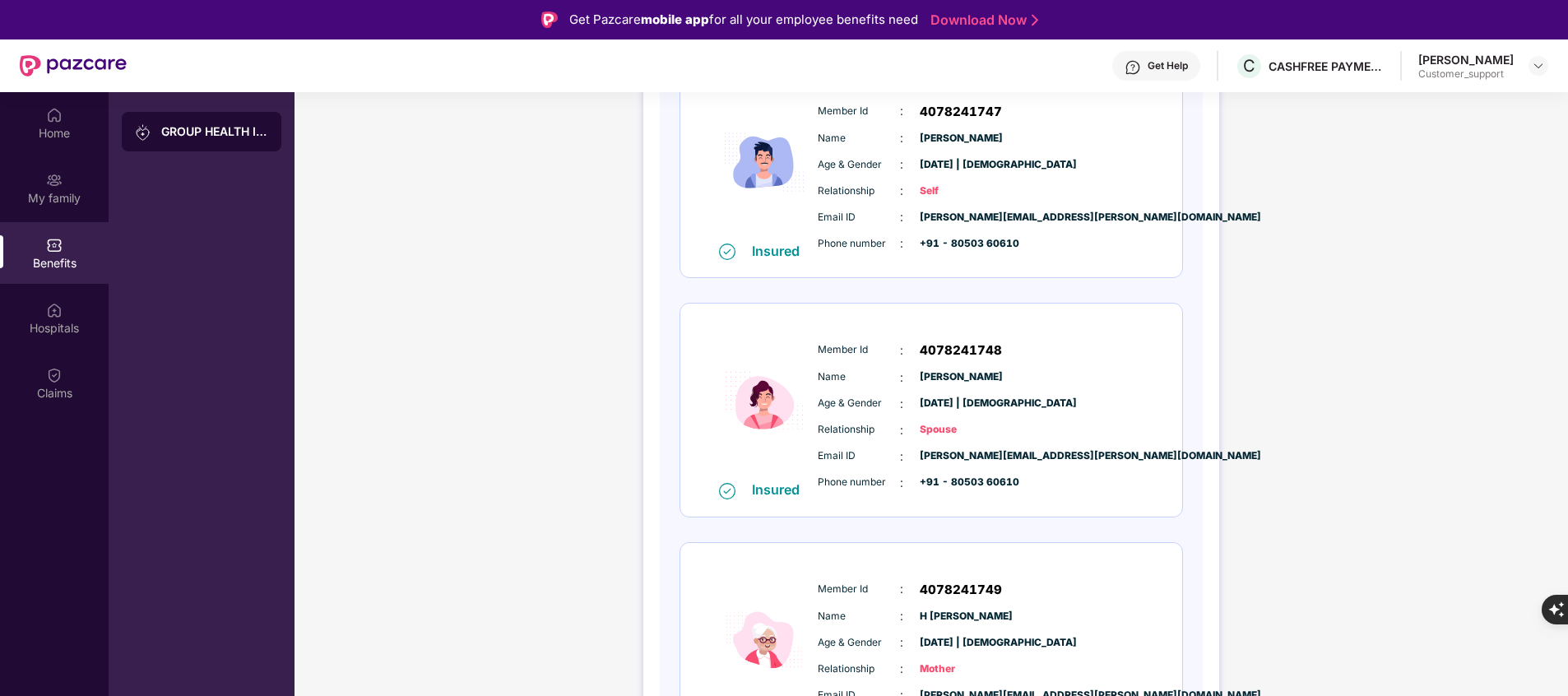
drag, startPoint x: 813, startPoint y: 349, endPoint x: 1001, endPoint y: 455, distance: 215.8
drag, startPoint x: 1001, startPoint y: 455, endPoint x: 828, endPoint y: 342, distance: 206.6
click at [828, 342] on div "Member Id : 4078241748" at bounding box center [980, 350] width 327 height 20
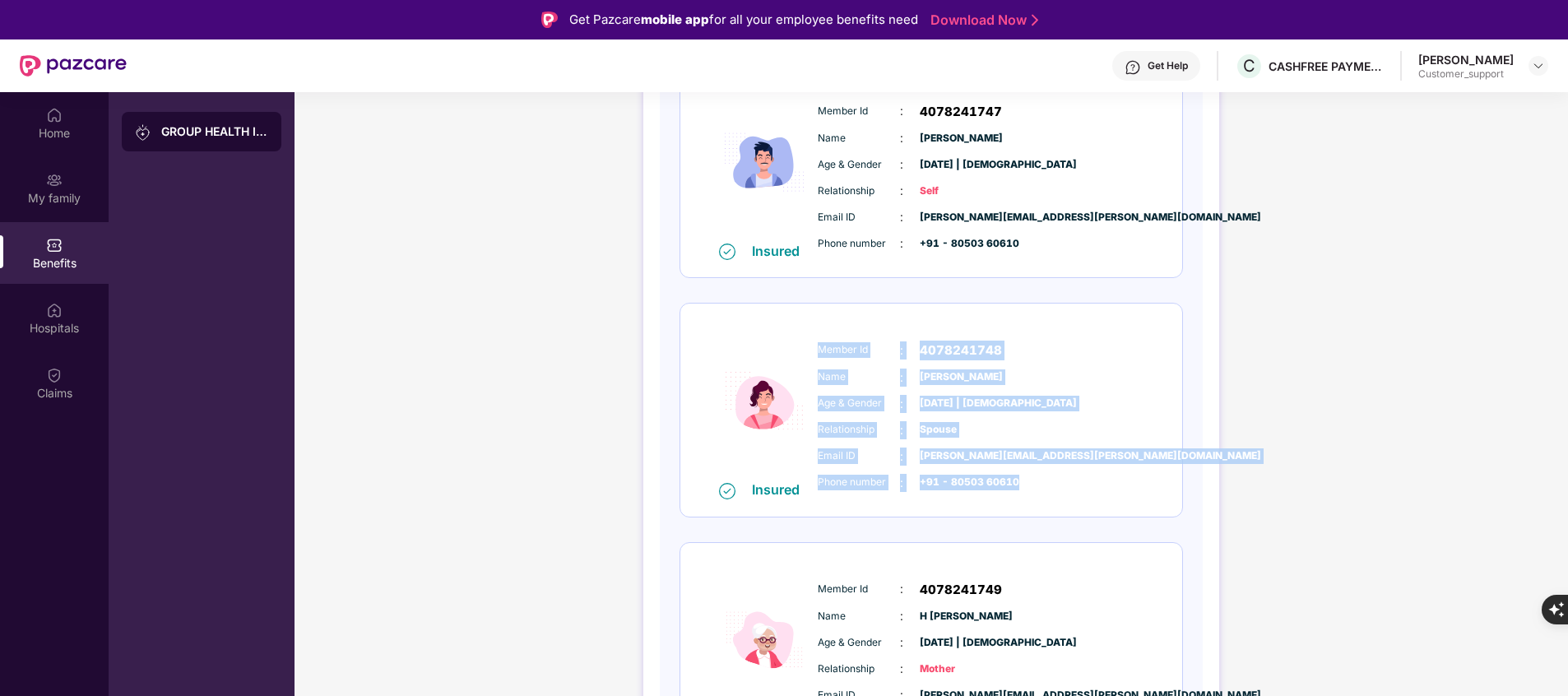
scroll to position [24, 0]
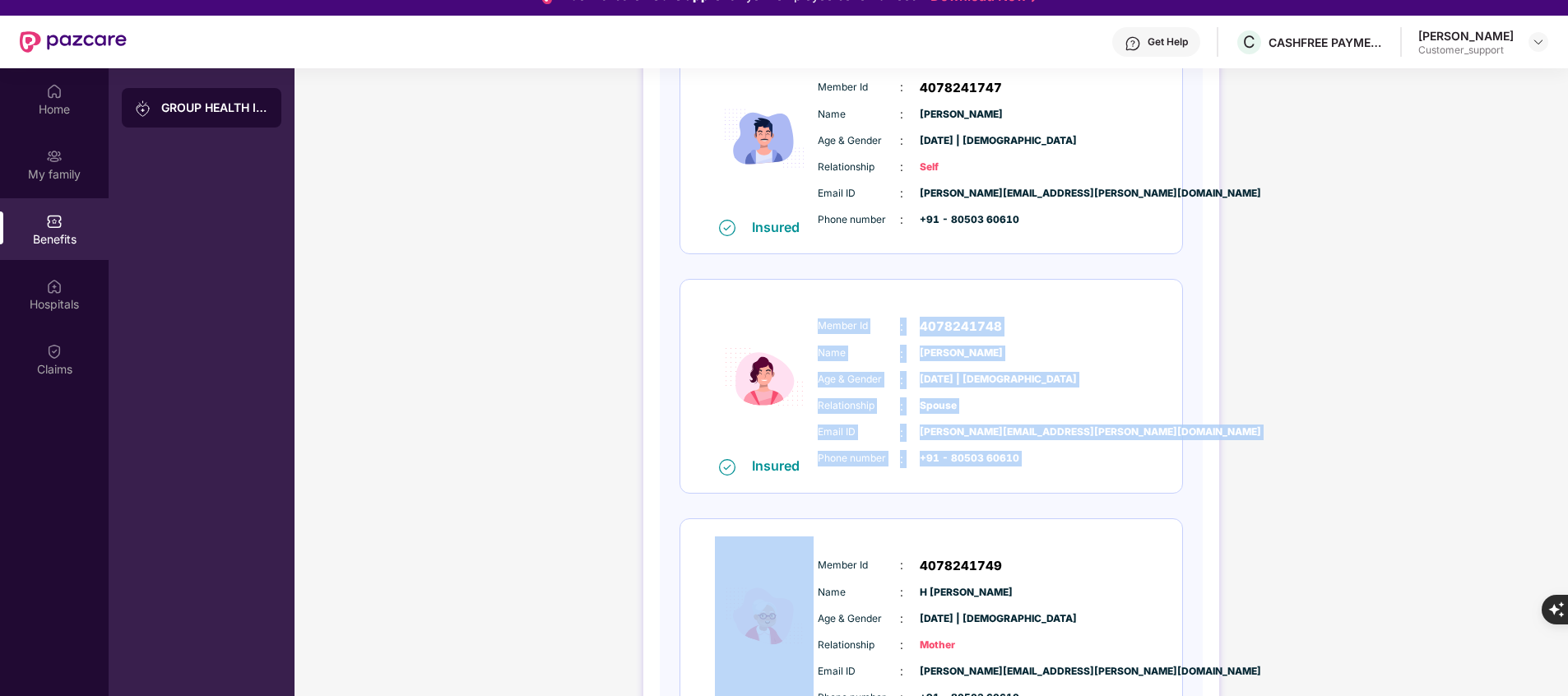
copy div "Member Id : 4078241748 Name : [PERSON_NAME] Age & Gender : [DATE] | [DEMOGRAPHI…"
click at [92, 569] on div "Home My family Benefits Hospitals Claims" at bounding box center [54, 416] width 109 height 696
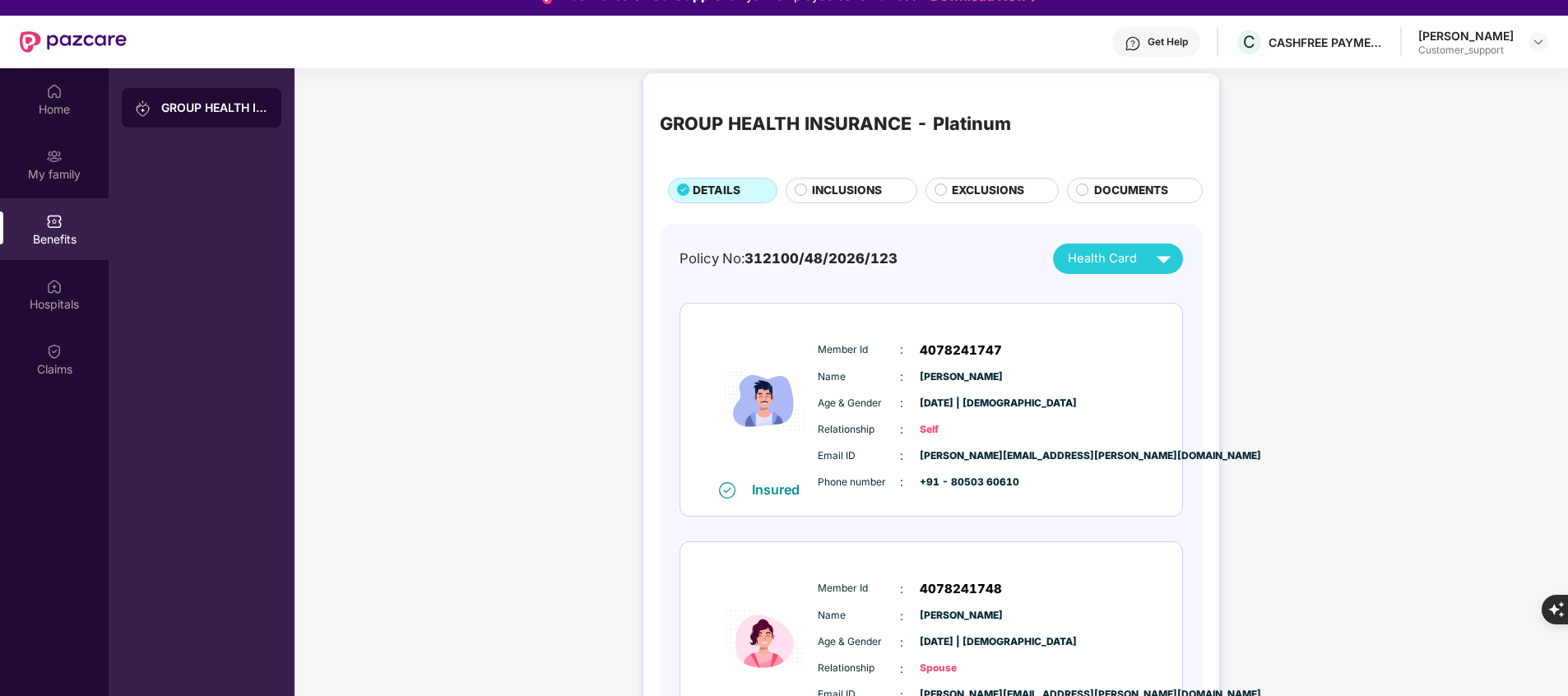
scroll to position [0, 0]
